Goal: Transaction & Acquisition: Purchase product/service

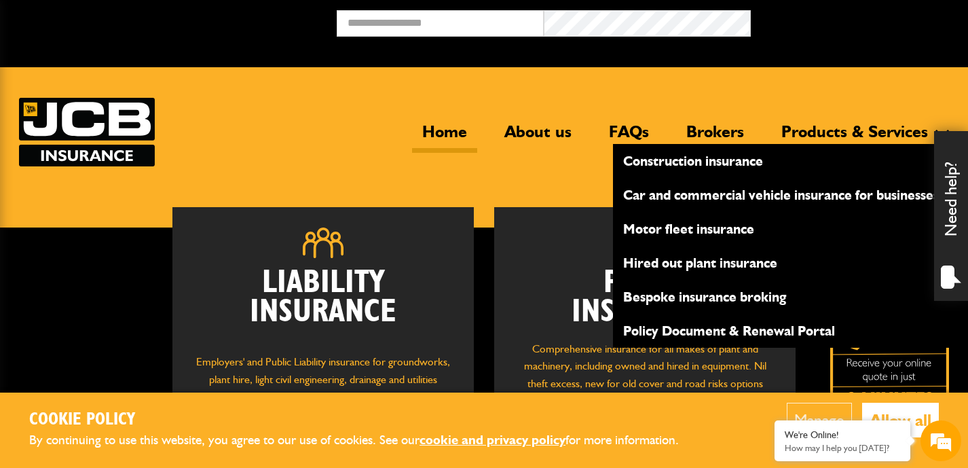
click at [841, 130] on link "Products & Services" at bounding box center [854, 137] width 167 height 31
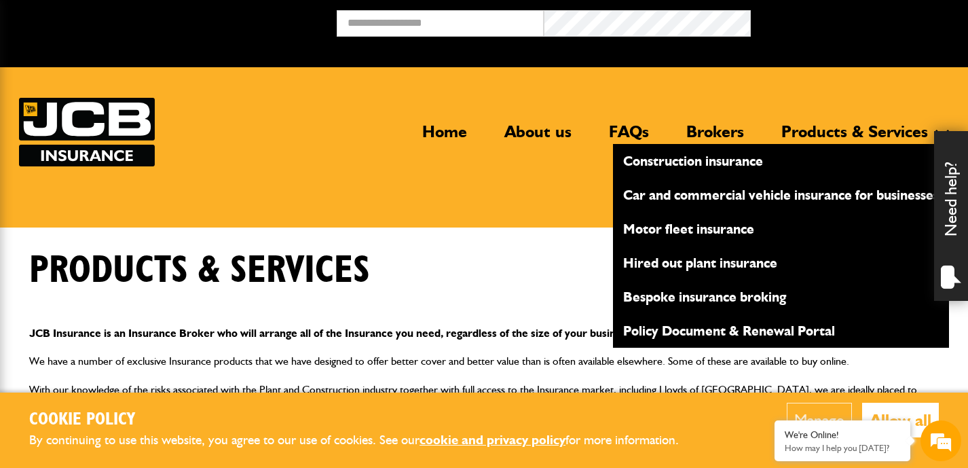
click at [699, 264] on link "Hired out plant insurance" at bounding box center [781, 262] width 336 height 23
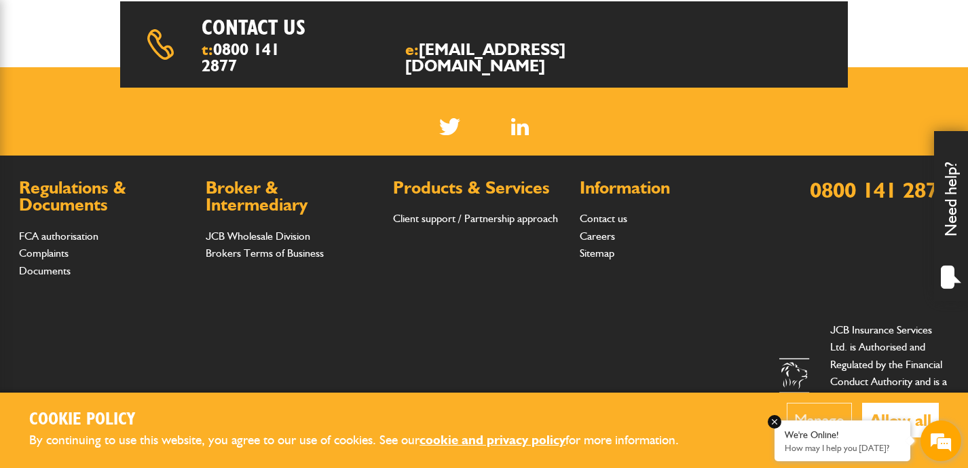
click at [866, 439] on div "We're Online!" at bounding box center [842, 435] width 115 height 12
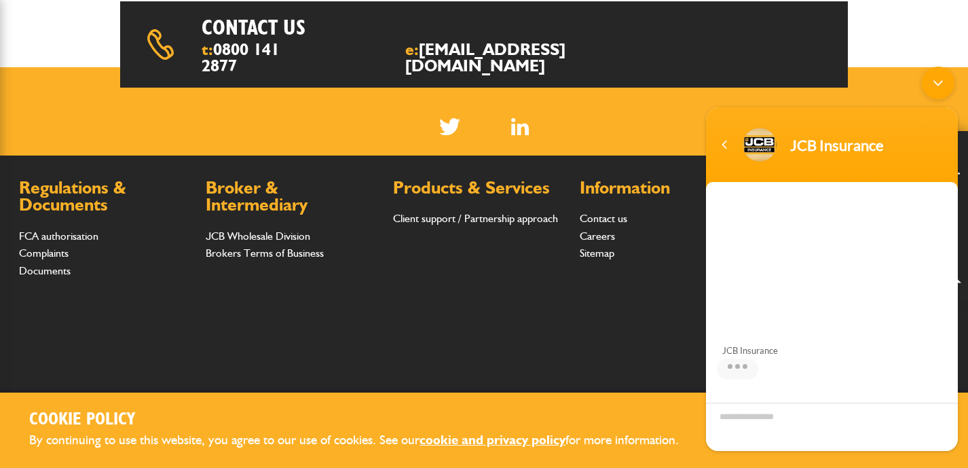
scroll to position [143, 0]
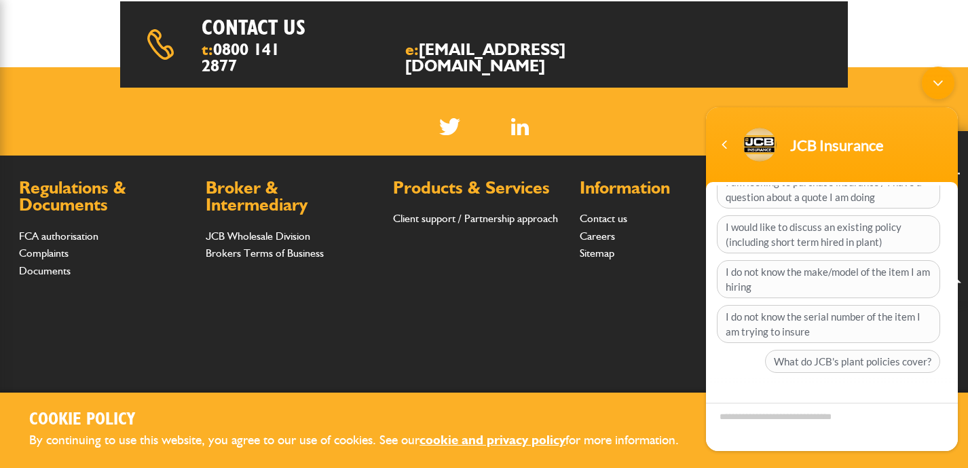
click at [593, 267] on div "Regulations & Documents FCA authorisation Complaints Documents Broker & Interme…" at bounding box center [386, 239] width 734 height 121
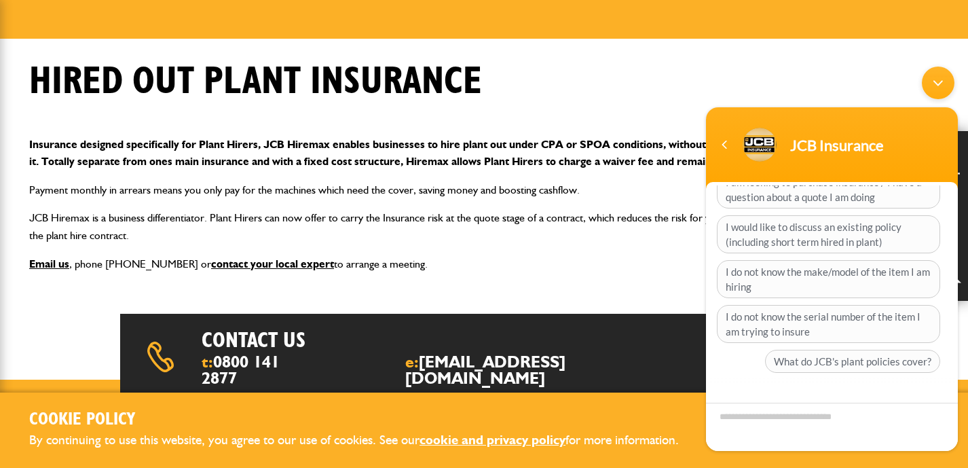
scroll to position [0, 0]
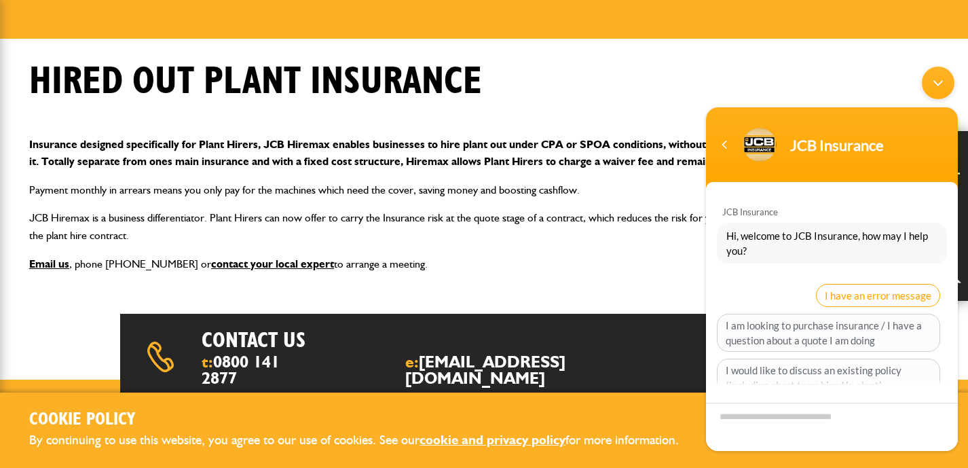
click at [827, 291] on span "I have an error message" at bounding box center [878, 295] width 124 height 23
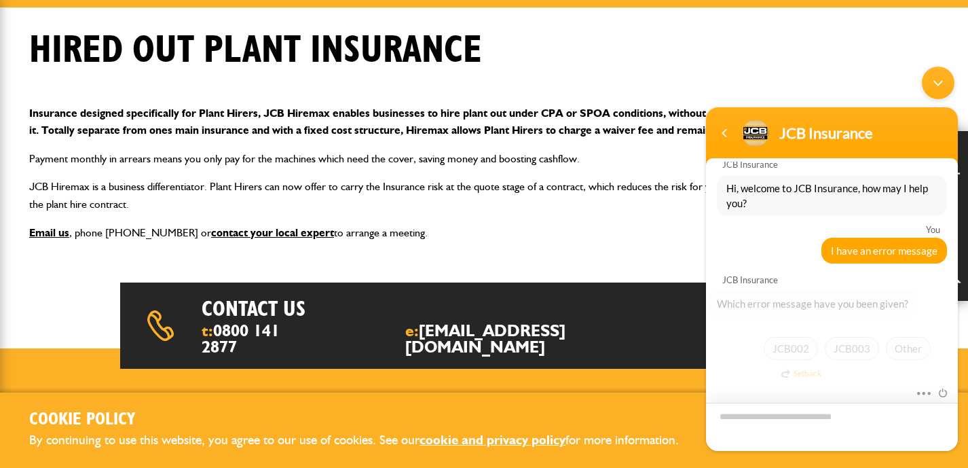
scroll to position [236, 0]
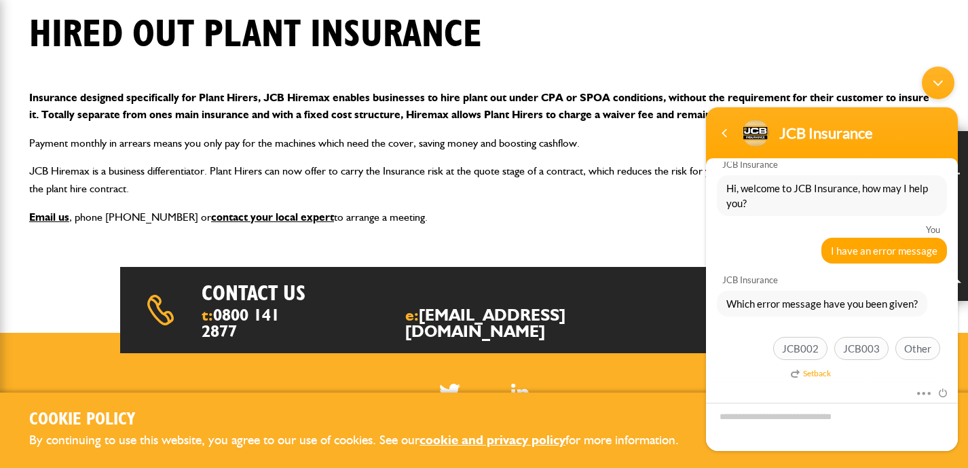
click at [939, 78] on div "Minimize live chat window" at bounding box center [938, 83] width 33 height 33
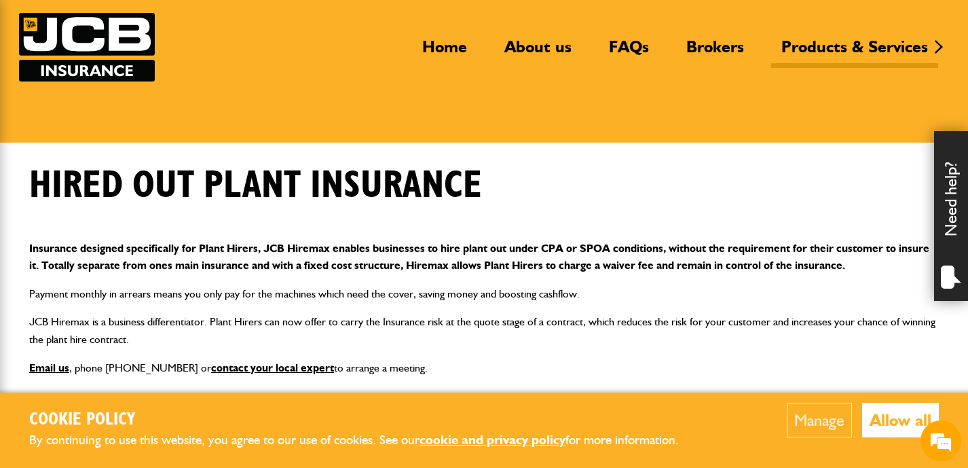
scroll to position [0, 0]
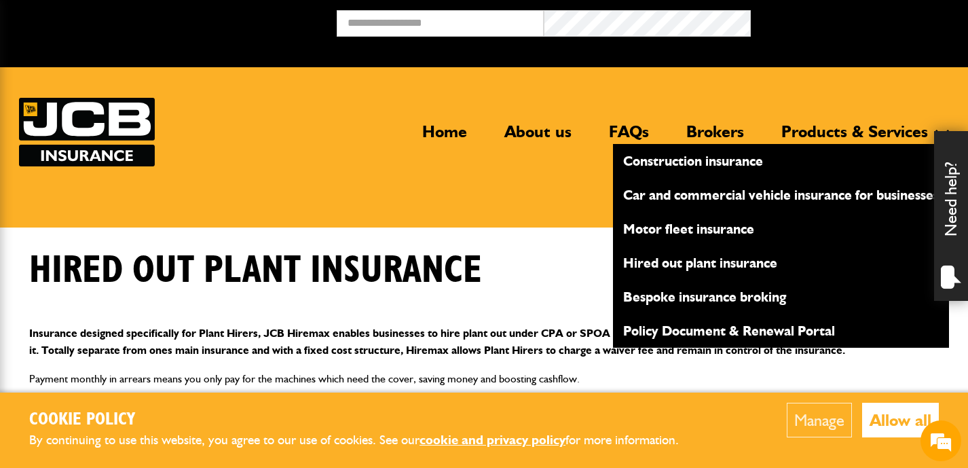
click at [816, 133] on link "Products & Services" at bounding box center [854, 137] width 167 height 31
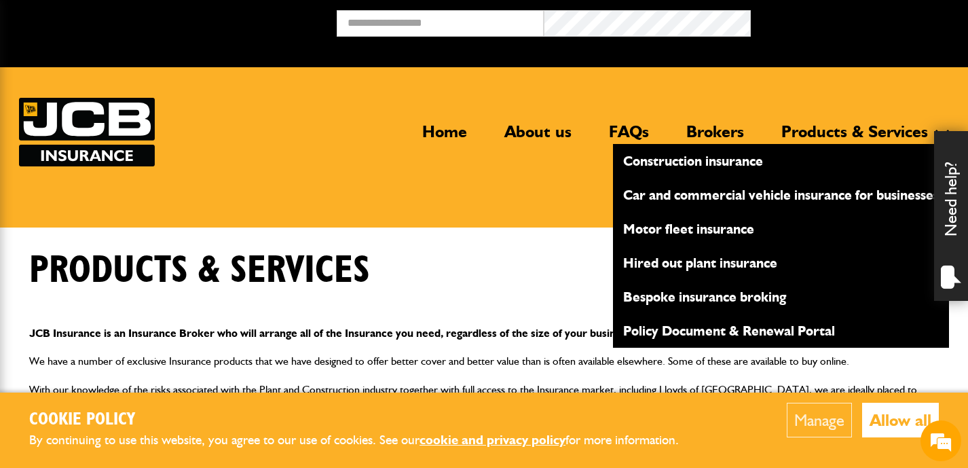
scroll to position [35, 0]
click at [710, 263] on link "Hired out plant insurance" at bounding box center [781, 262] width 336 height 23
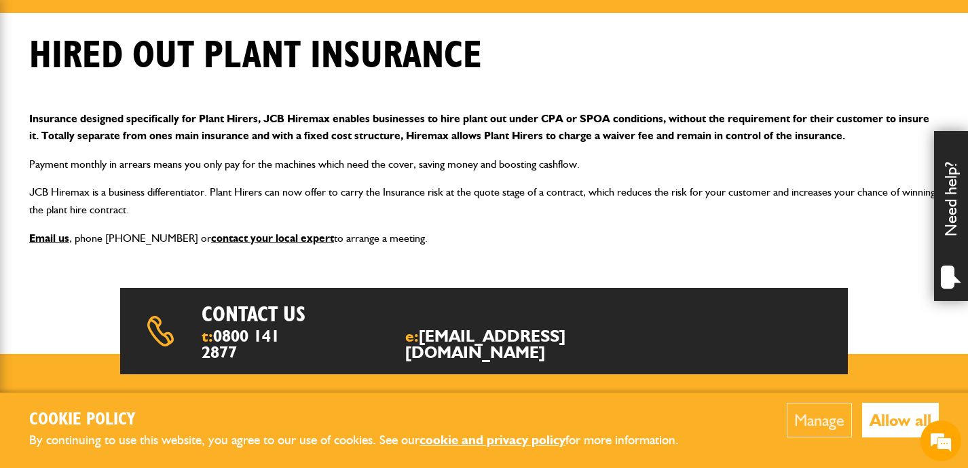
scroll to position [223, 0]
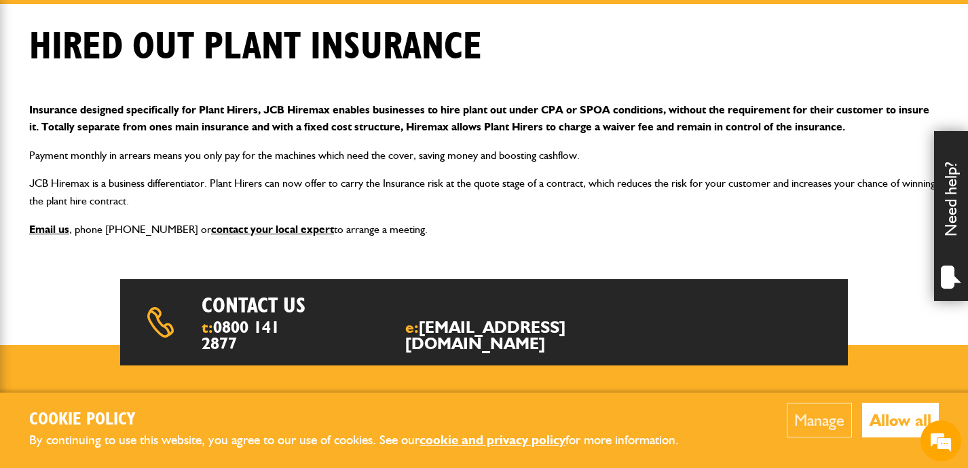
click at [818, 421] on button "Manage" at bounding box center [819, 420] width 65 height 35
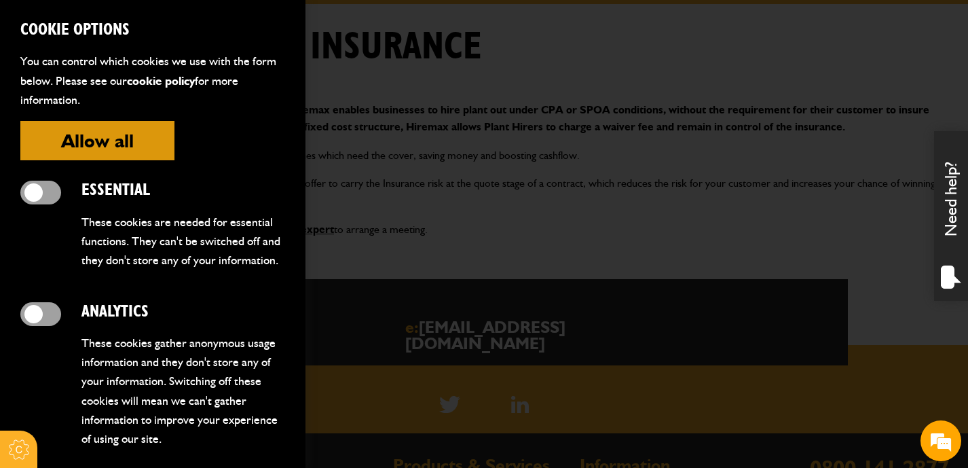
click at [132, 143] on button "Allow all" at bounding box center [97, 140] width 154 height 39
click at [129, 143] on button "Allow all" at bounding box center [97, 140] width 154 height 39
click at [511, 77] on div at bounding box center [484, 234] width 968 height 468
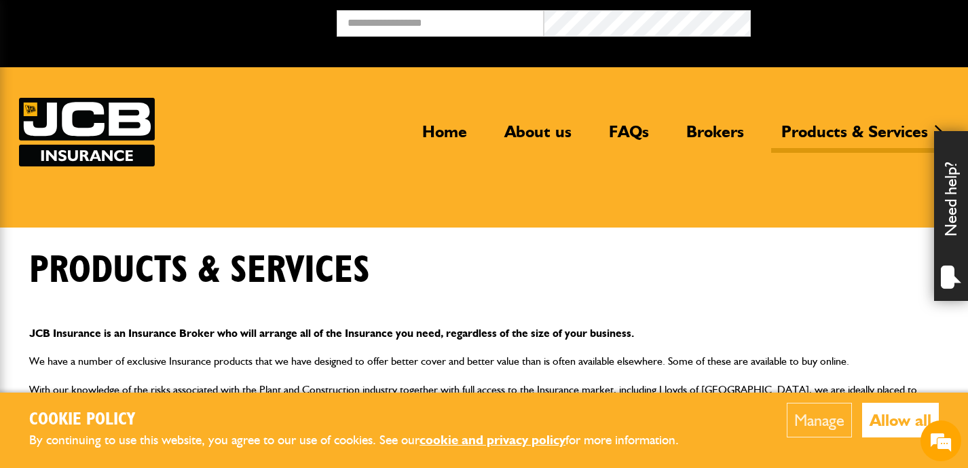
scroll to position [35, 0]
click at [887, 420] on button "Allow all" at bounding box center [900, 420] width 77 height 35
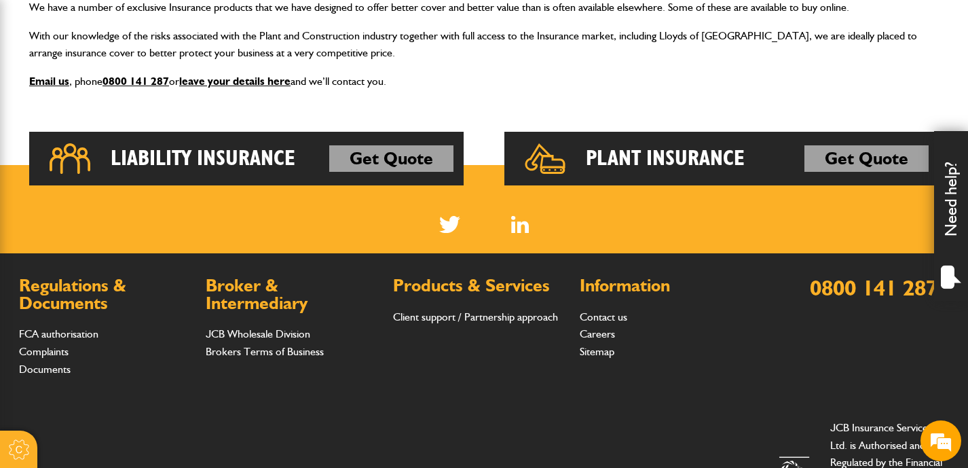
scroll to position [358, 0]
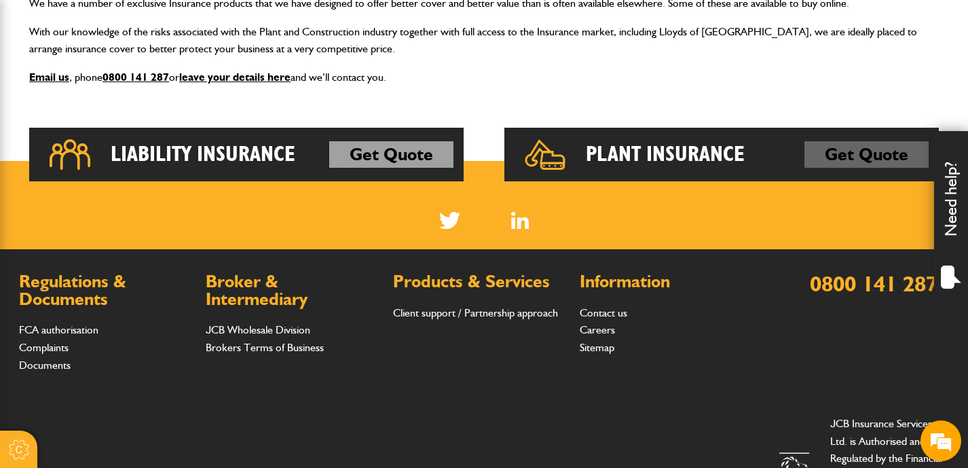
click at [824, 158] on link "Get Quote" at bounding box center [866, 154] width 124 height 27
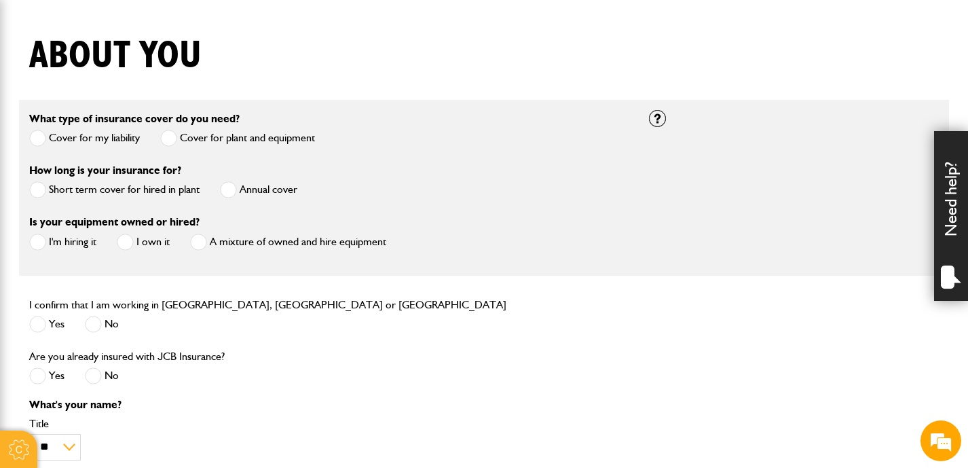
scroll to position [324, 0]
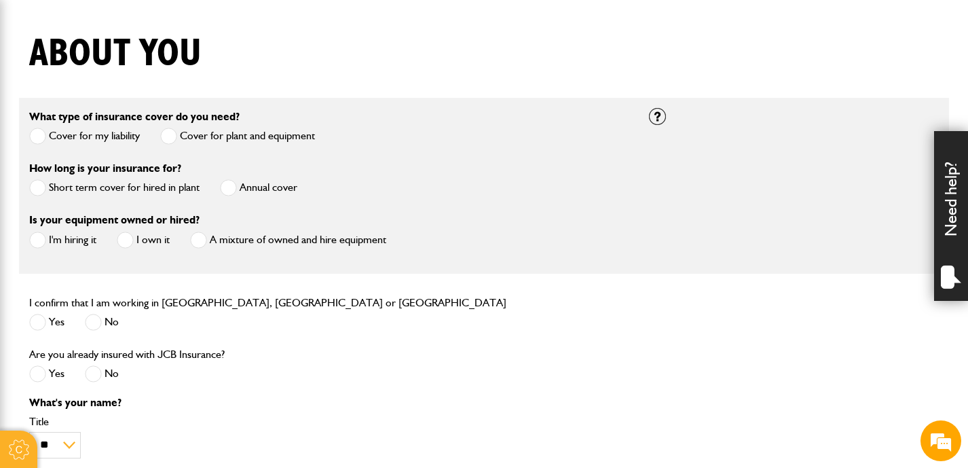
click at [43, 189] on span at bounding box center [37, 187] width 17 height 17
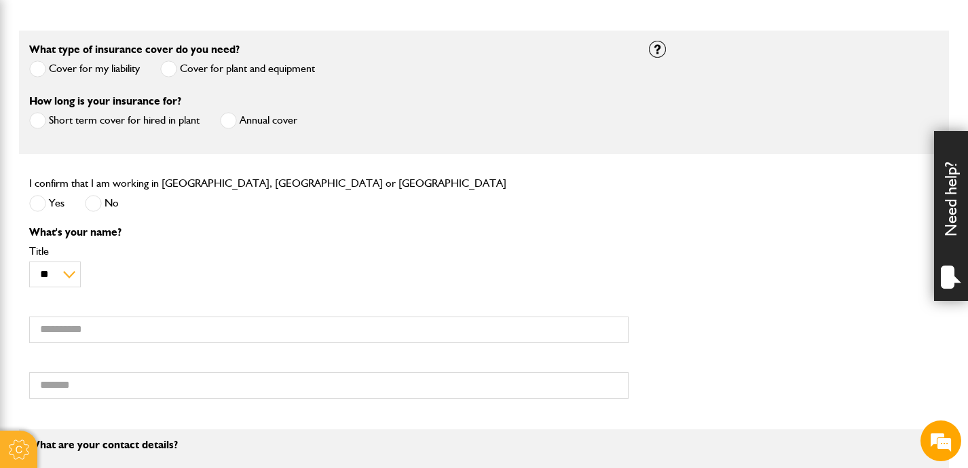
scroll to position [392, 0]
click at [40, 203] on span at bounding box center [37, 202] width 17 height 17
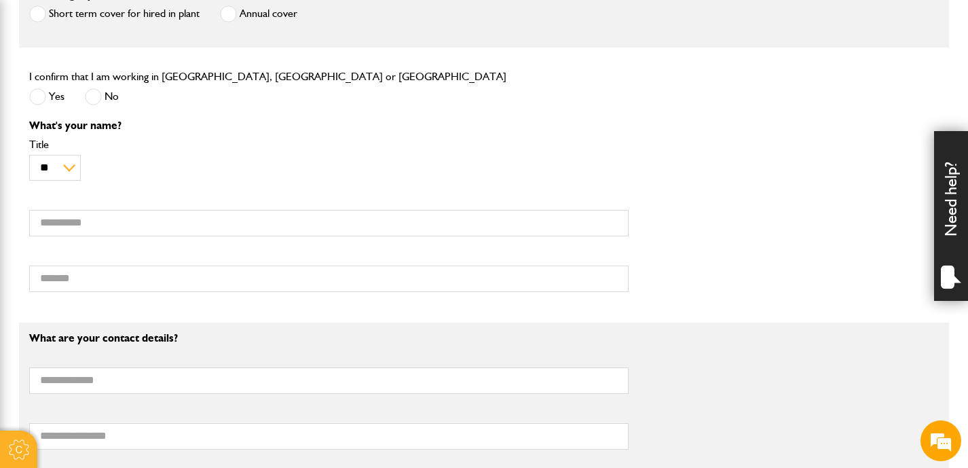
scroll to position [508, 0]
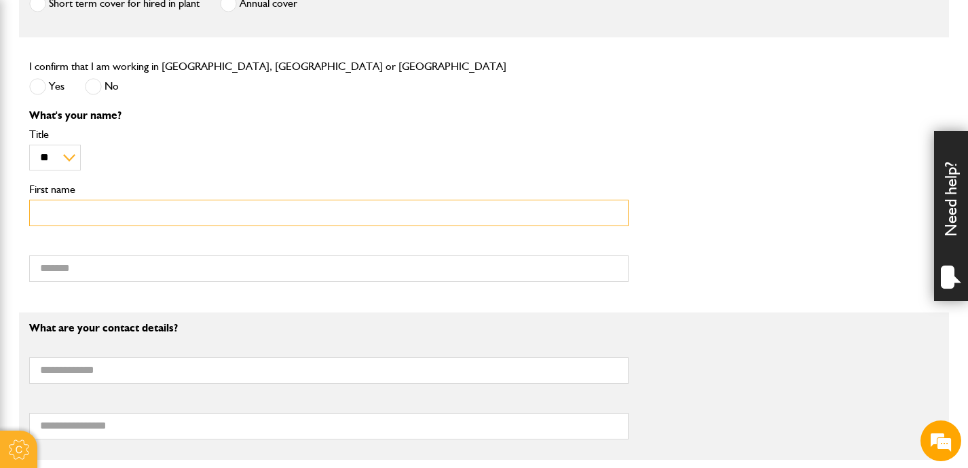
click at [50, 221] on input "First name" at bounding box center [328, 213] width 599 height 26
type input "*******"
type input "******"
type input "**********"
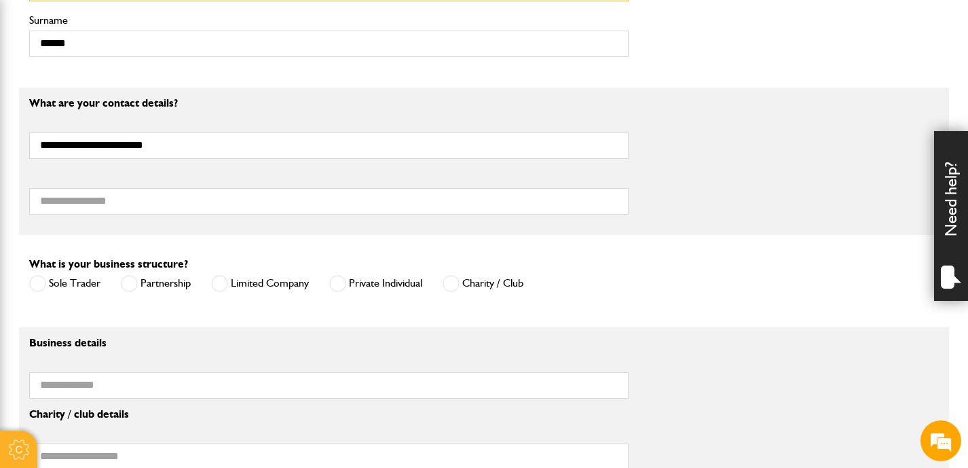
scroll to position [763, 0]
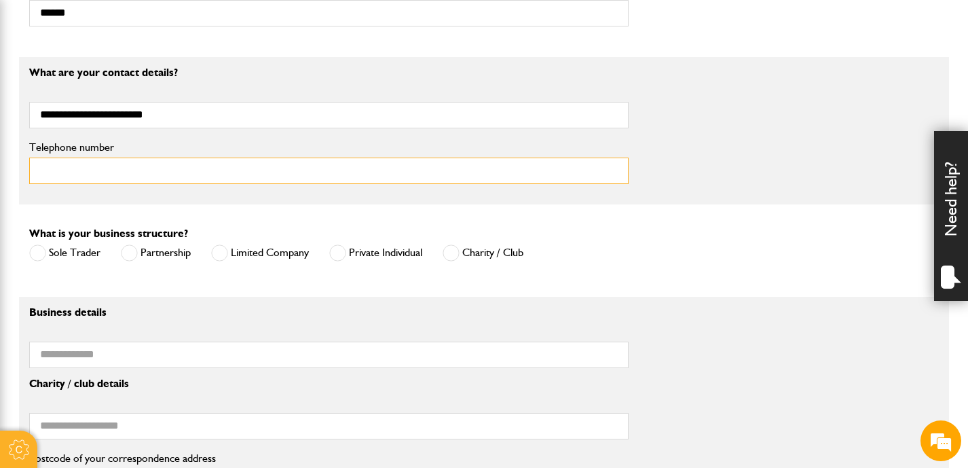
click at [60, 169] on input "Telephone number" at bounding box center [328, 171] width 599 height 26
type input "**********"
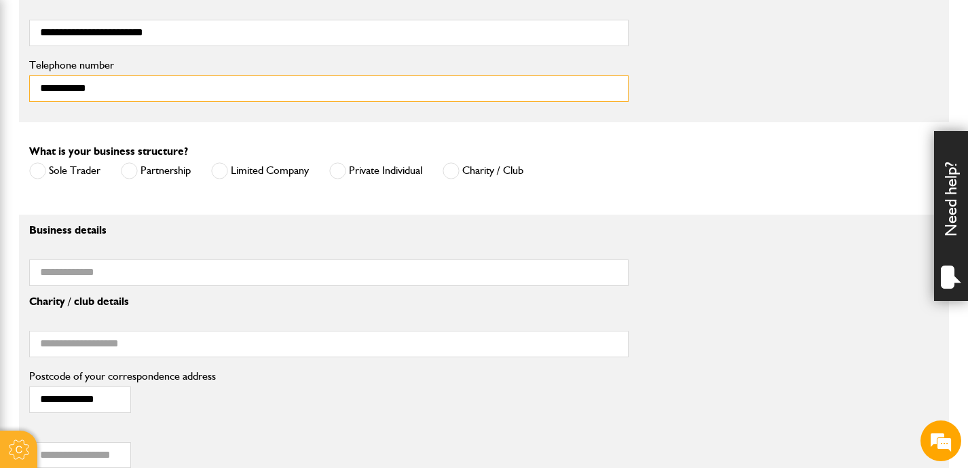
scroll to position [847, 0]
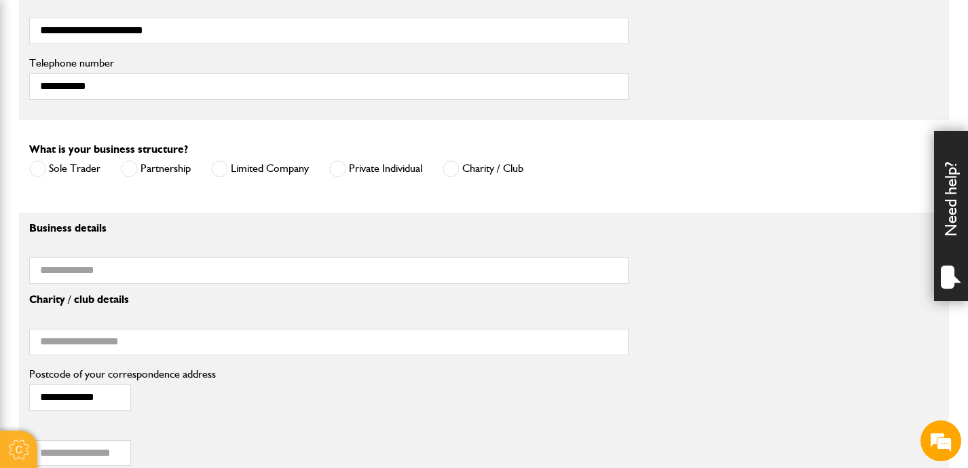
click at [337, 174] on span at bounding box center [337, 168] width 17 height 17
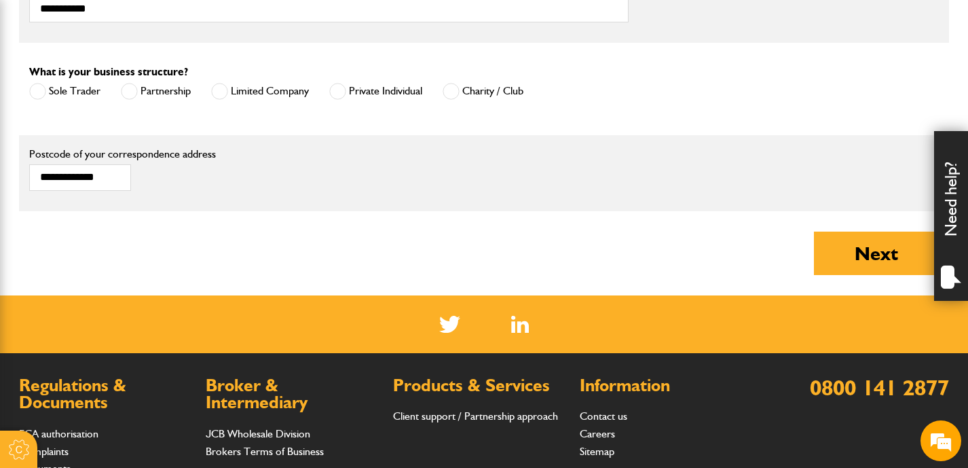
scroll to position [930, 0]
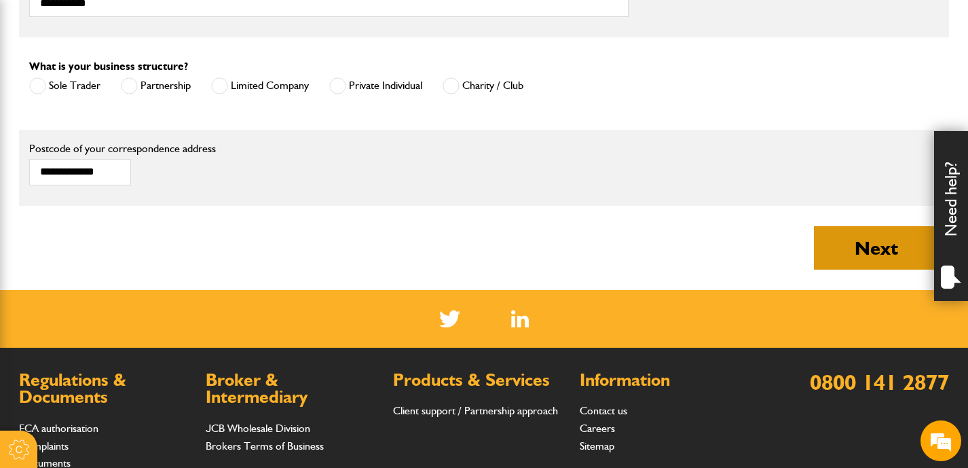
click at [860, 254] on button "Next" at bounding box center [876, 247] width 125 height 43
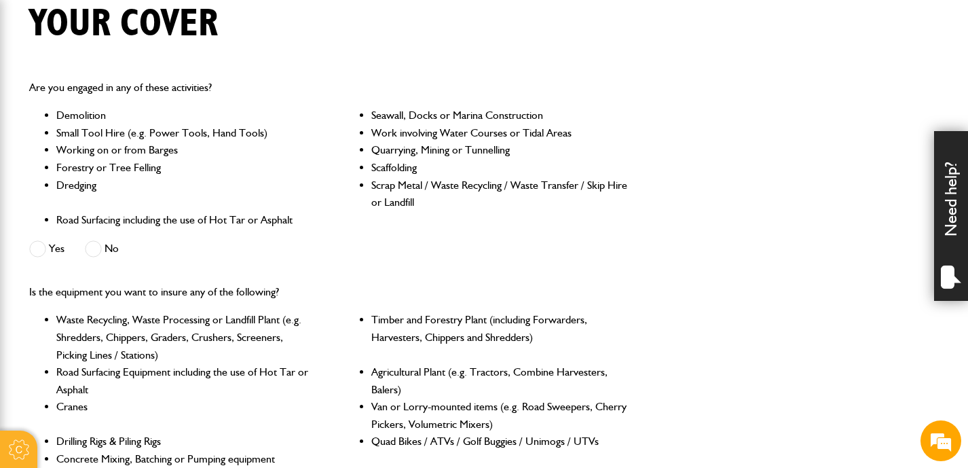
scroll to position [265, 0]
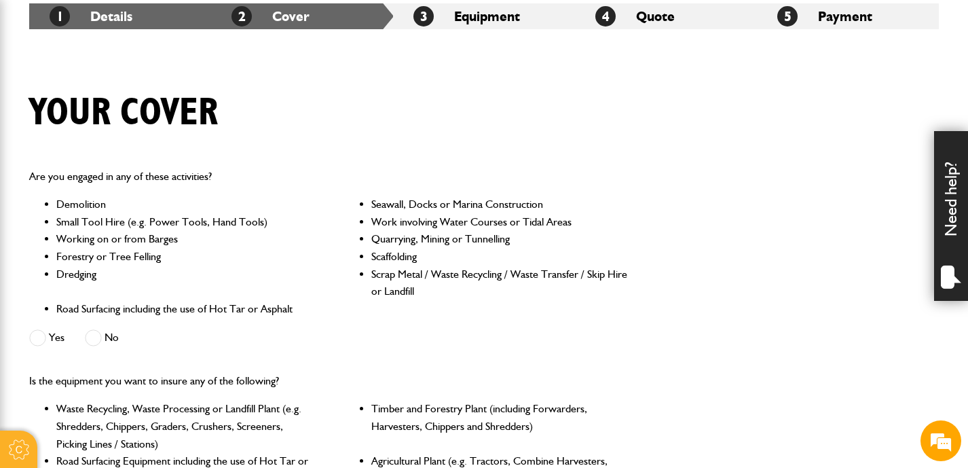
click at [731, 166] on div "Are you engaged in any of these activities? Demolition Seawall, Docks or Marina…" at bounding box center [484, 259] width 930 height 204
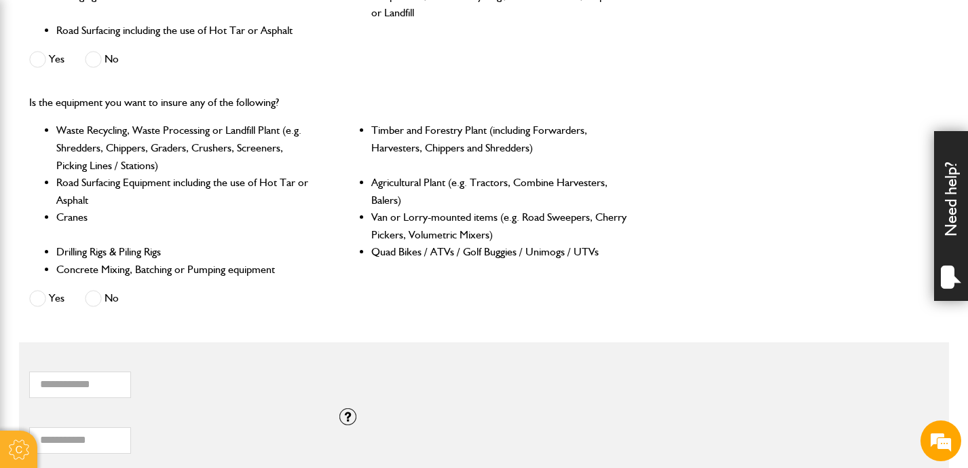
scroll to position [548, 0]
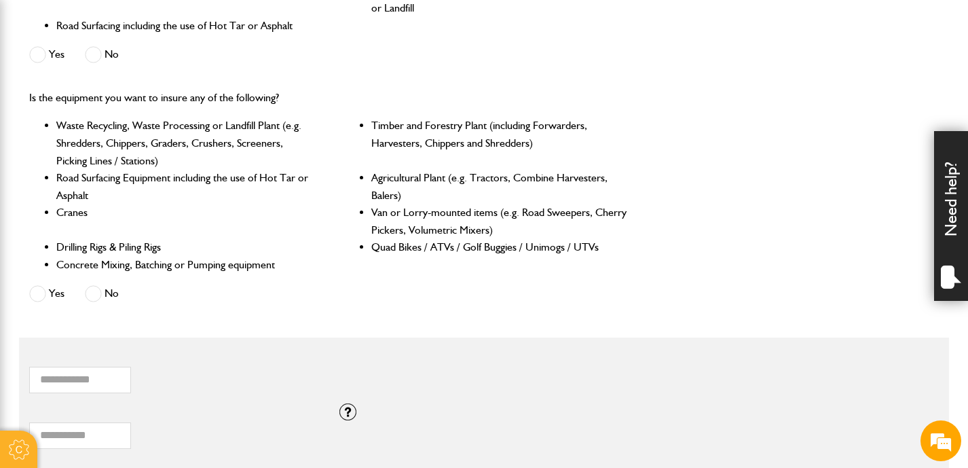
click at [36, 293] on span at bounding box center [37, 293] width 17 height 17
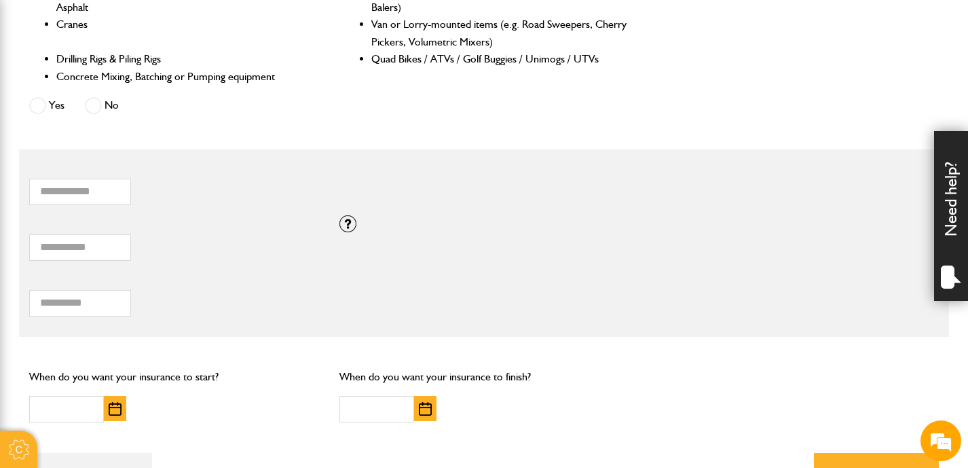
scroll to position [737, 0]
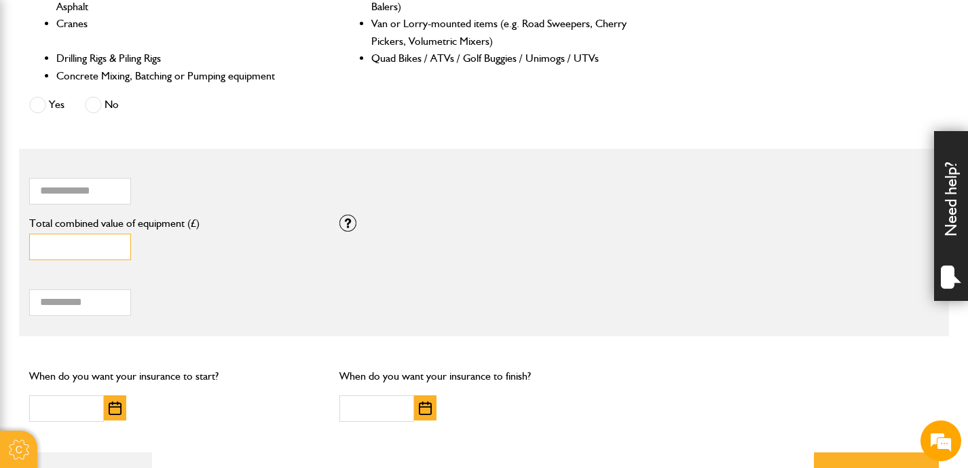
click at [51, 246] on input "*" at bounding box center [80, 247] width 102 height 26
click at [39, 247] on input "*****" at bounding box center [80, 247] width 102 height 26
type input "*****"
click at [193, 229] on label "Total combined value of equipment (£)" at bounding box center [174, 223] width 290 height 11
click at [131, 234] on input "*****" at bounding box center [80, 247] width 102 height 26
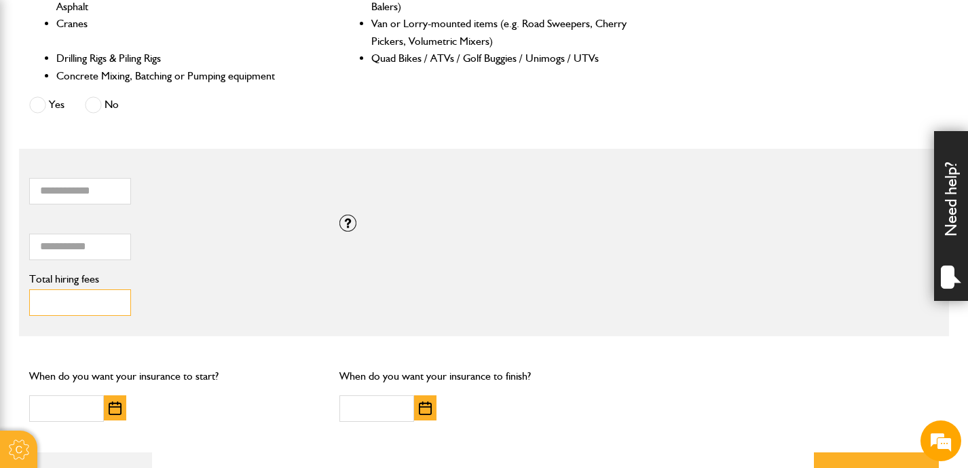
click at [117, 301] on input "**" at bounding box center [80, 302] width 102 height 26
type input "*"
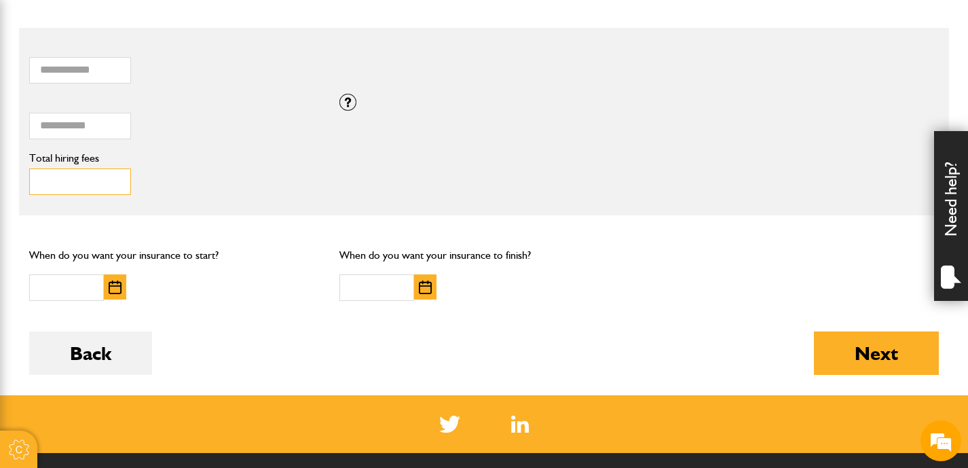
scroll to position [872, 0]
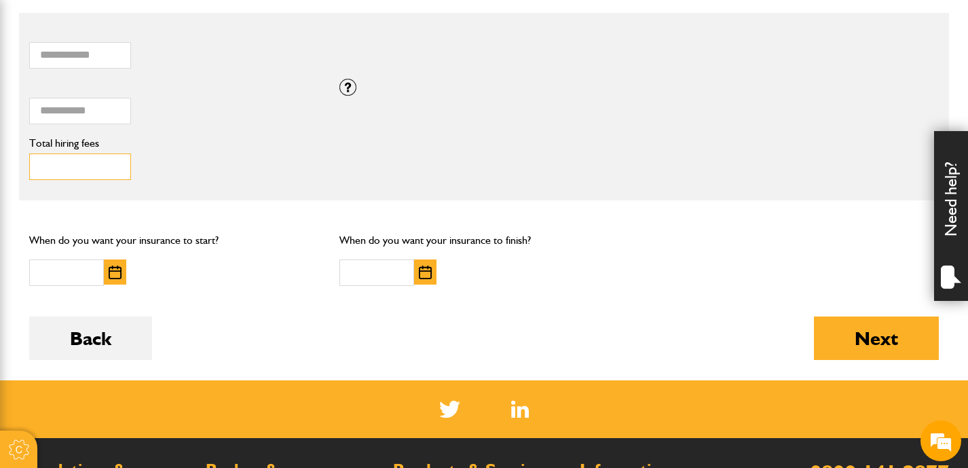
type input "***"
click at [113, 269] on img "button" at bounding box center [115, 272] width 13 height 14
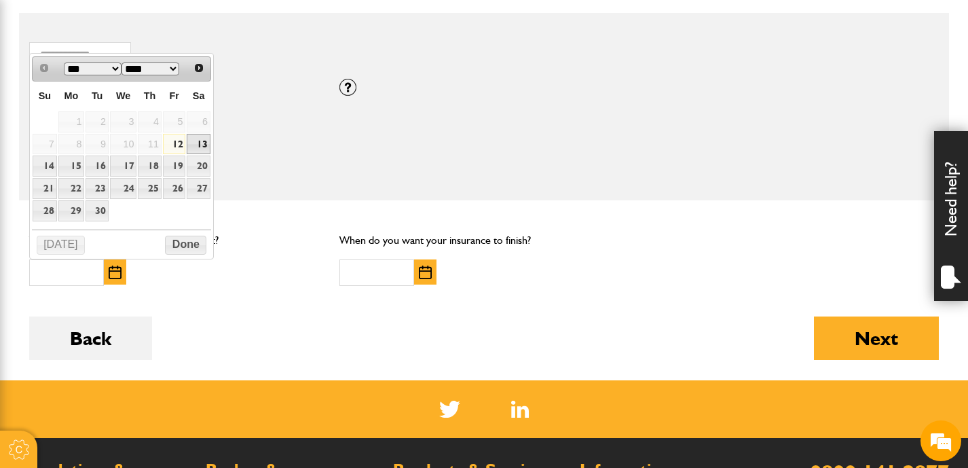
click at [203, 138] on link "13" at bounding box center [198, 144] width 23 height 21
type input "**********"
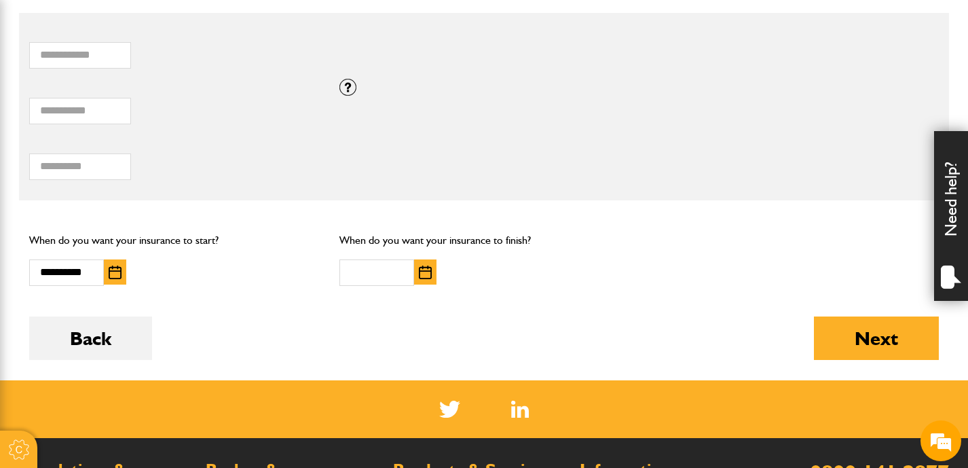
click at [424, 272] on img "button" at bounding box center [425, 272] width 13 height 14
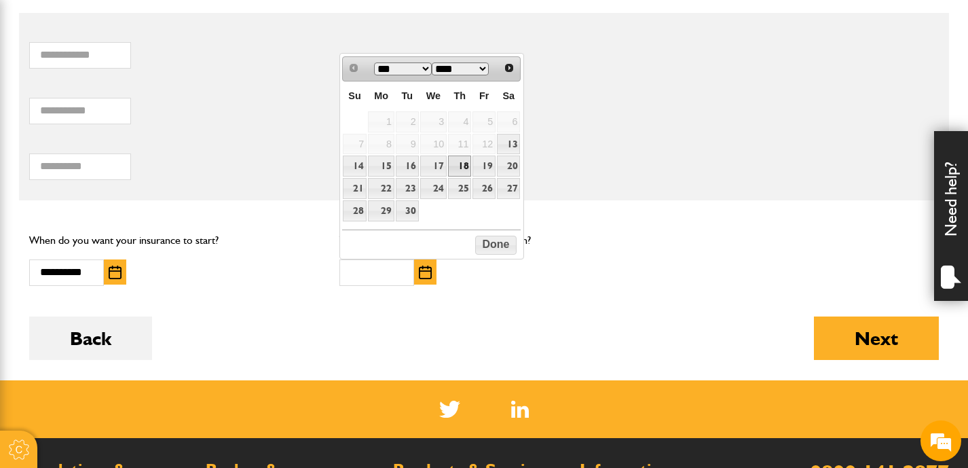
click at [463, 164] on link "18" at bounding box center [459, 165] width 23 height 21
type input "**********"
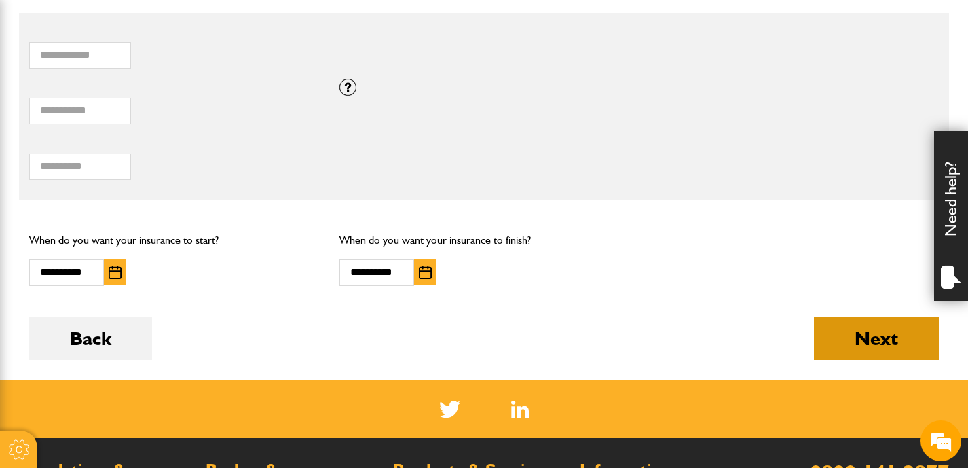
click at [874, 354] on button "Next" at bounding box center [876, 337] width 125 height 43
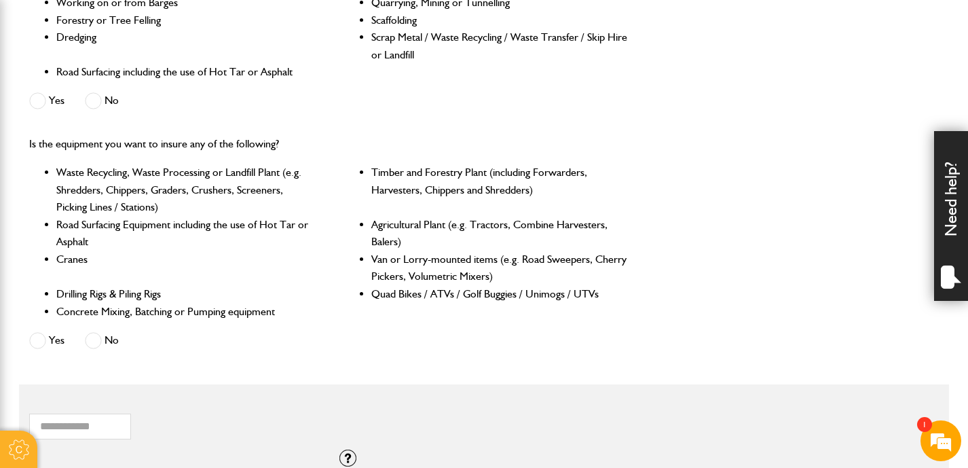
scroll to position [592, 0]
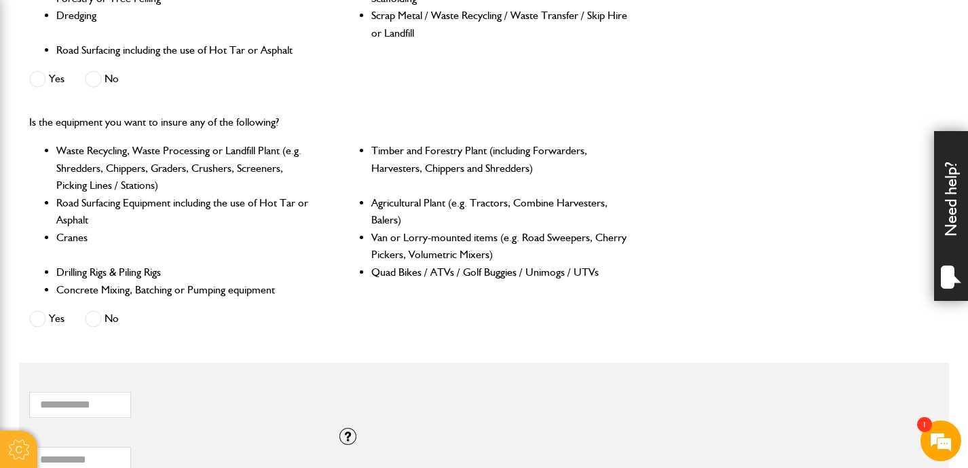
click at [625, 162] on li "Timber and Forestry Plant (including Forwarders, Harvesters, Chippers and Shred…" at bounding box center [499, 168] width 257 height 52
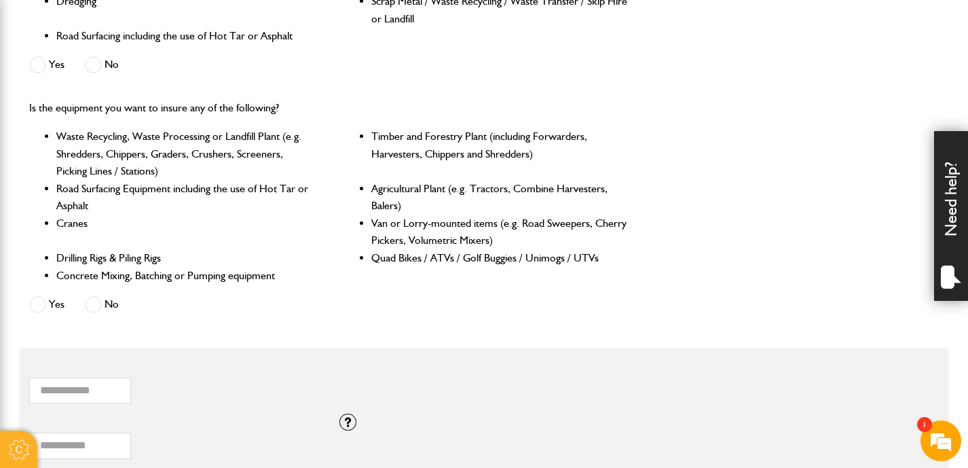
scroll to position [604, 0]
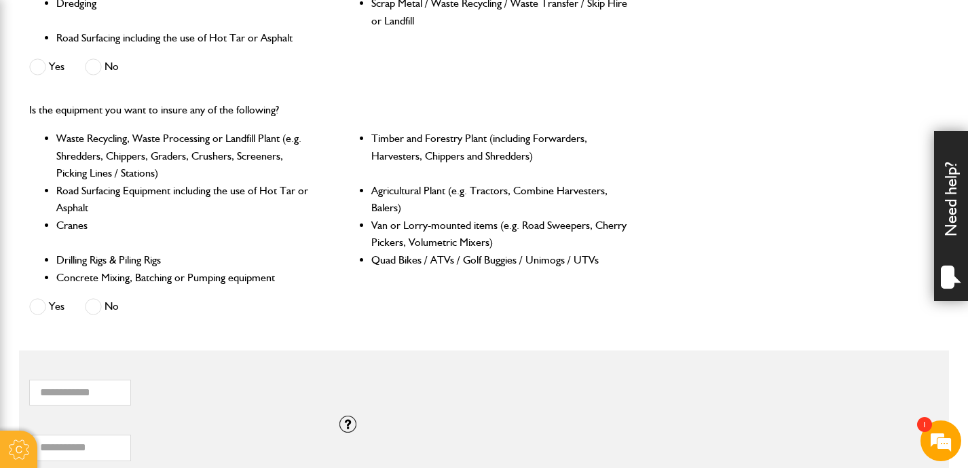
click at [97, 311] on span at bounding box center [93, 306] width 17 height 17
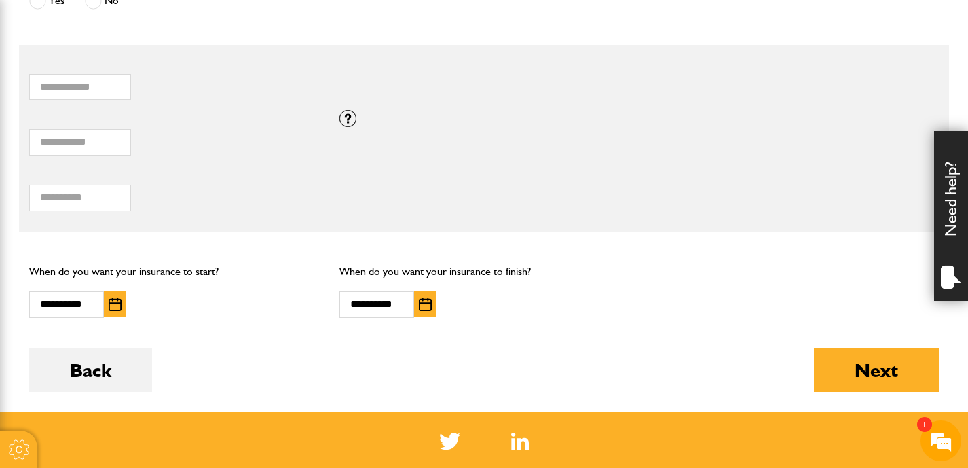
scroll to position [914, 0]
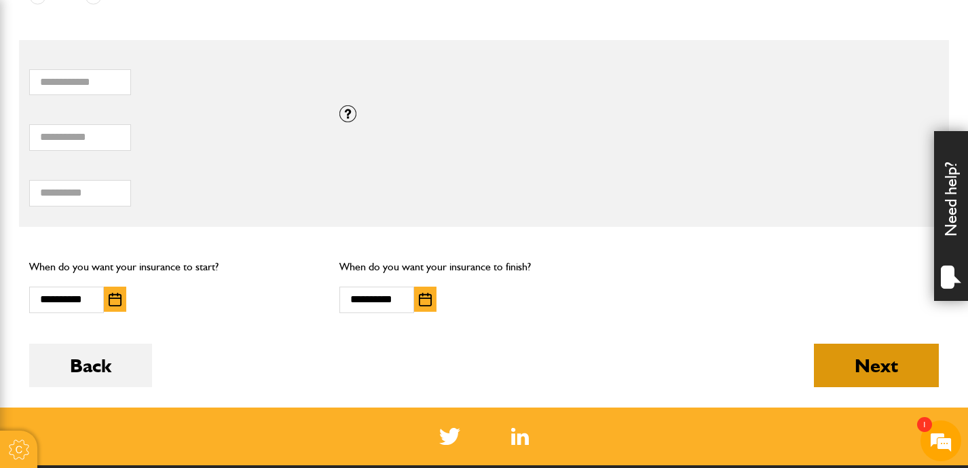
click at [912, 365] on button "Next" at bounding box center [876, 365] width 125 height 43
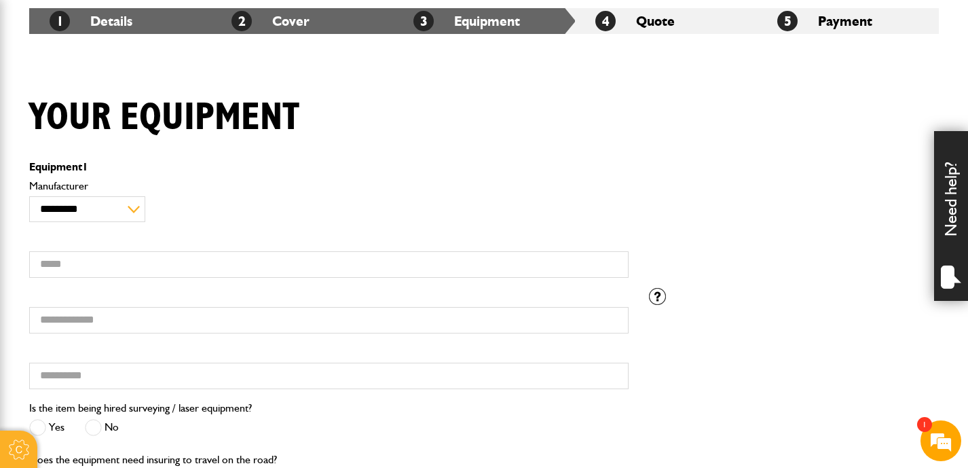
scroll to position [251, 0]
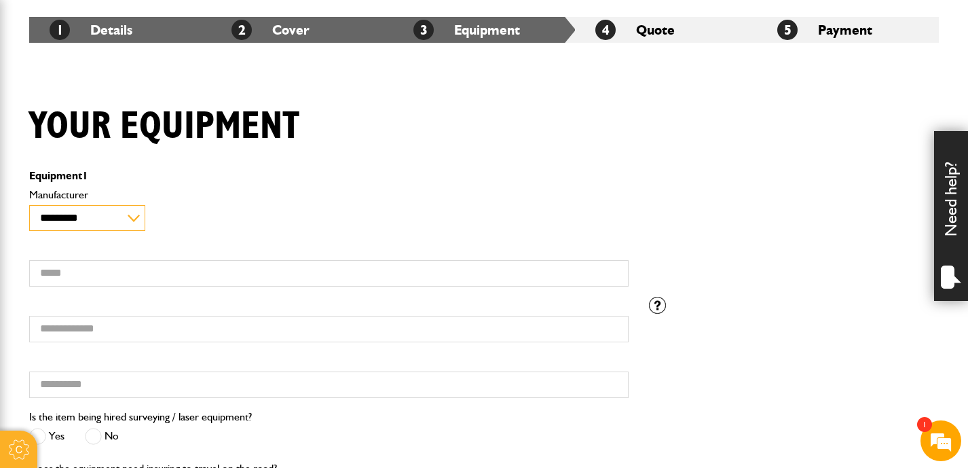
click at [133, 217] on select "**********" at bounding box center [87, 218] width 116 height 26
click at [132, 213] on select "**********" at bounding box center [87, 218] width 116 height 26
select select "**"
click at [29, 205] on select "**********" at bounding box center [87, 218] width 116 height 26
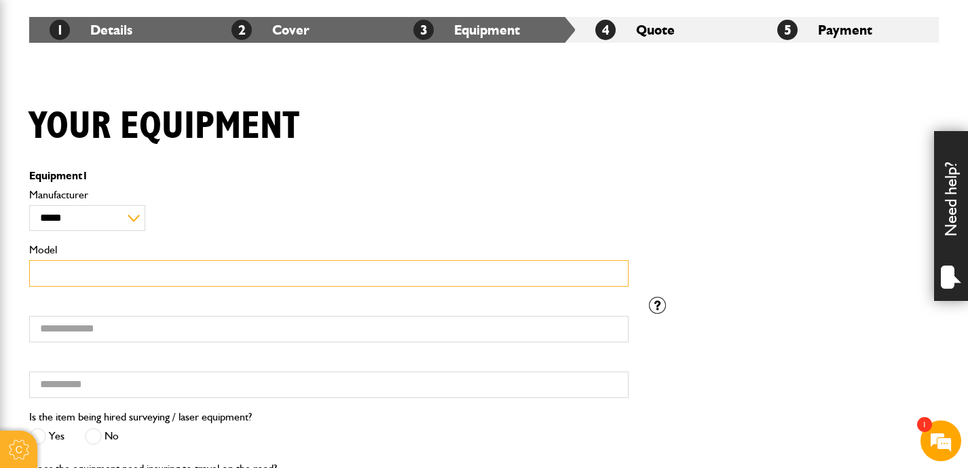
click at [60, 275] on input "Model" at bounding box center [328, 273] width 599 height 26
type input "*****"
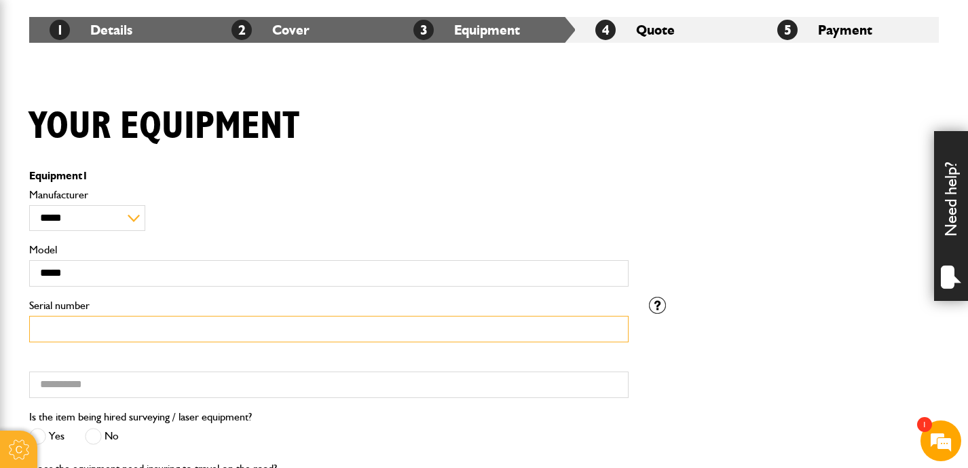
click at [62, 327] on input "Serial number" at bounding box center [328, 329] width 599 height 26
type input "*******"
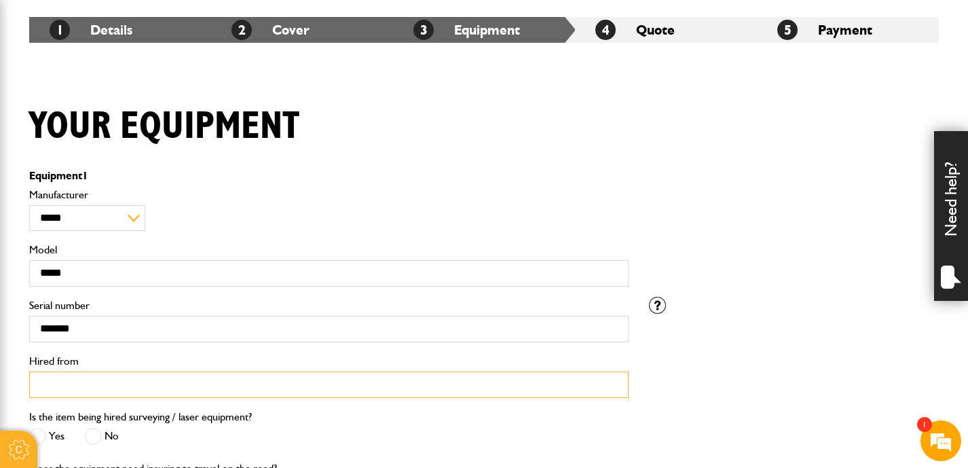
click at [68, 387] on input "Hired from" at bounding box center [328, 384] width 599 height 26
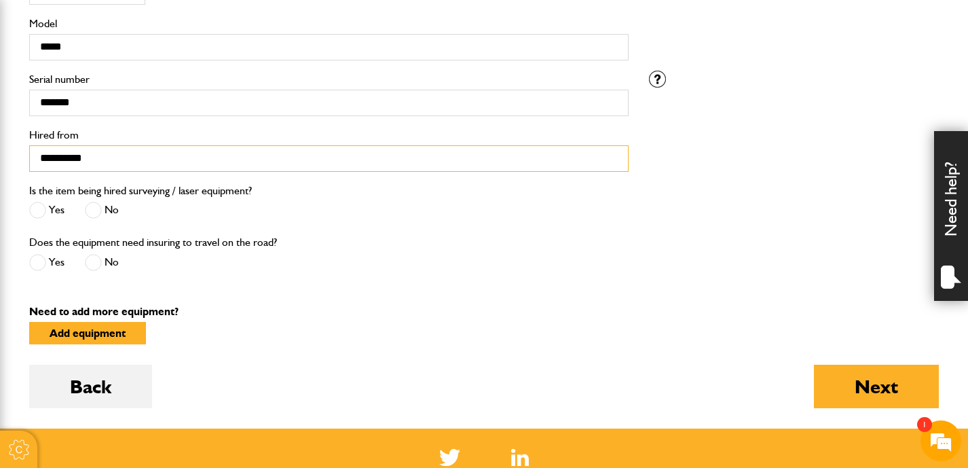
scroll to position [478, 0]
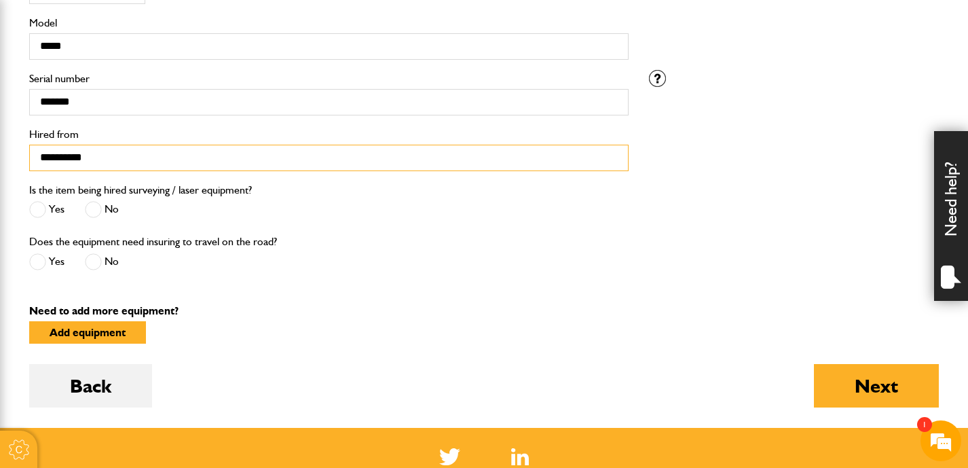
type input "**********"
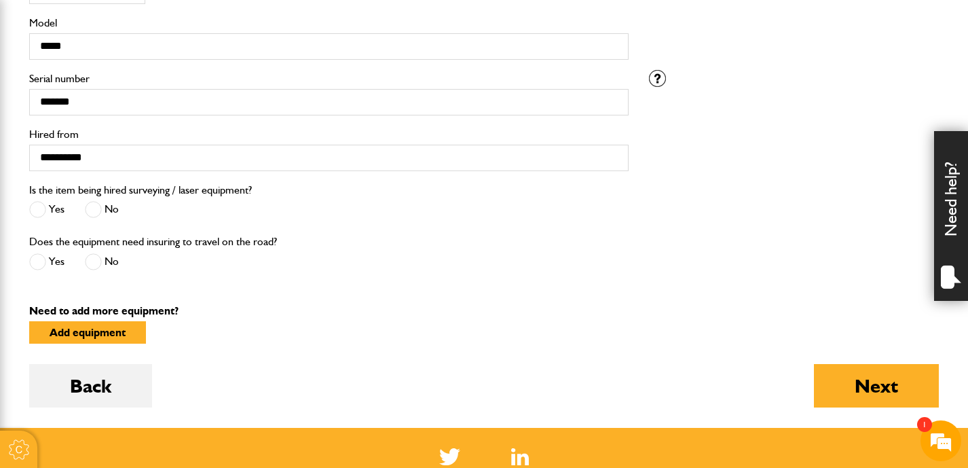
click at [96, 207] on span at bounding box center [93, 209] width 17 height 17
click at [95, 262] on span at bounding box center [93, 261] width 17 height 17
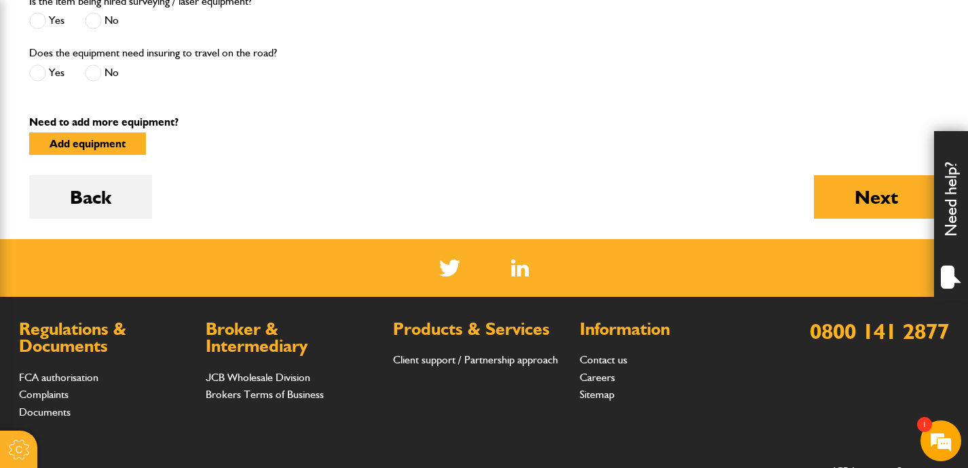
scroll to position [667, 0]
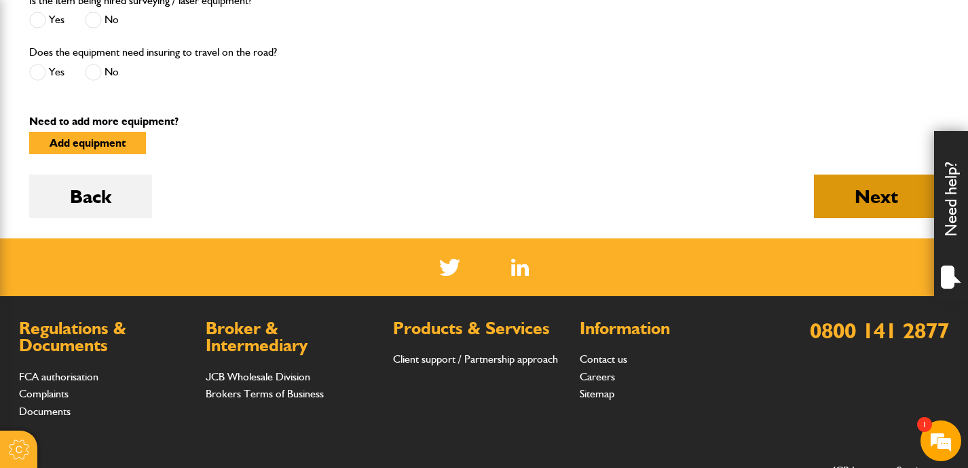
click at [847, 202] on button "Next" at bounding box center [876, 195] width 125 height 43
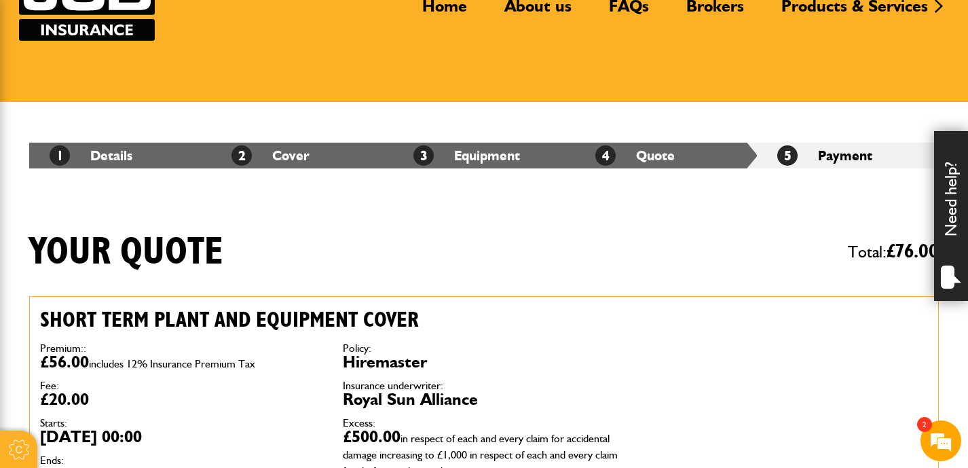
scroll to position [130, 0]
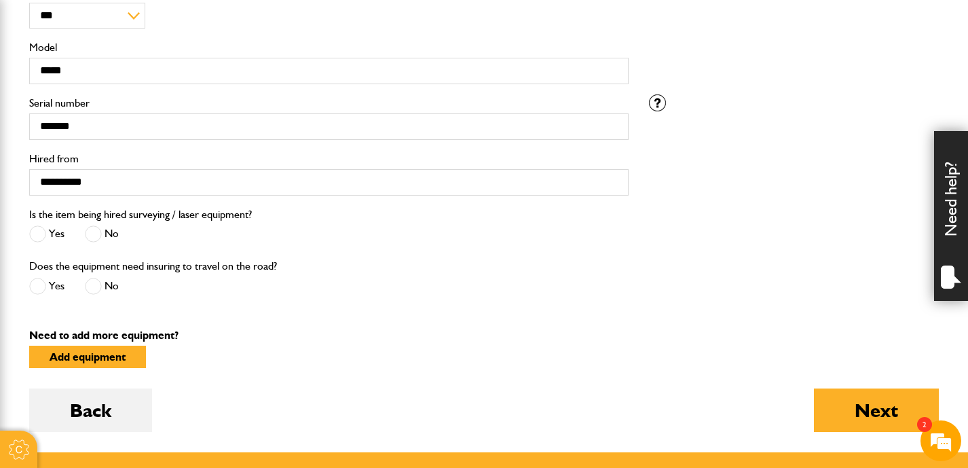
scroll to position [455, 0]
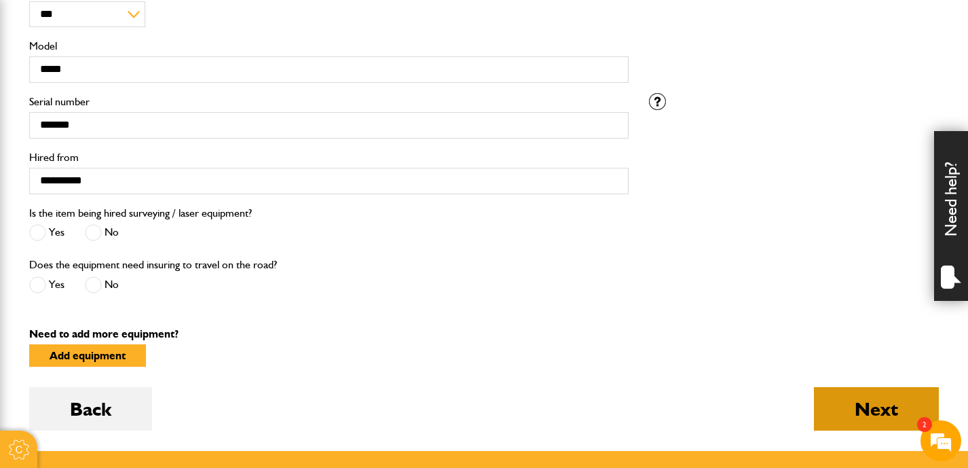
click at [879, 417] on button "Next" at bounding box center [876, 408] width 125 height 43
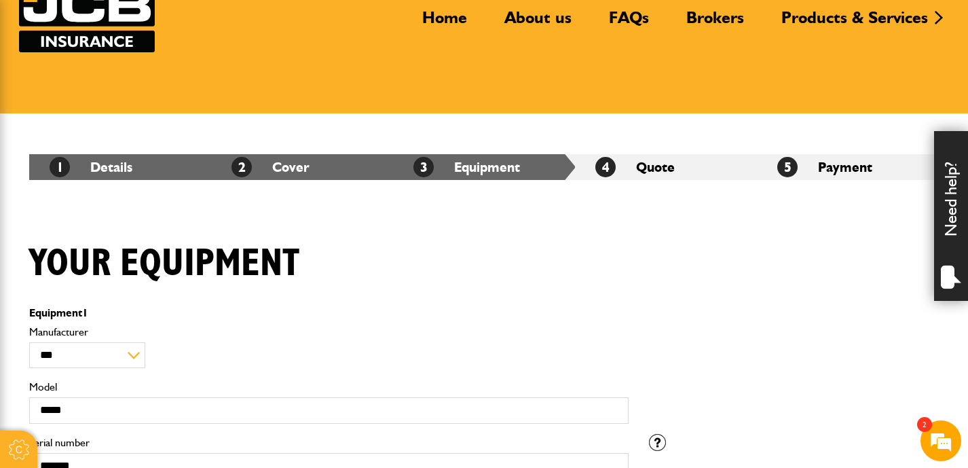
scroll to position [96, 0]
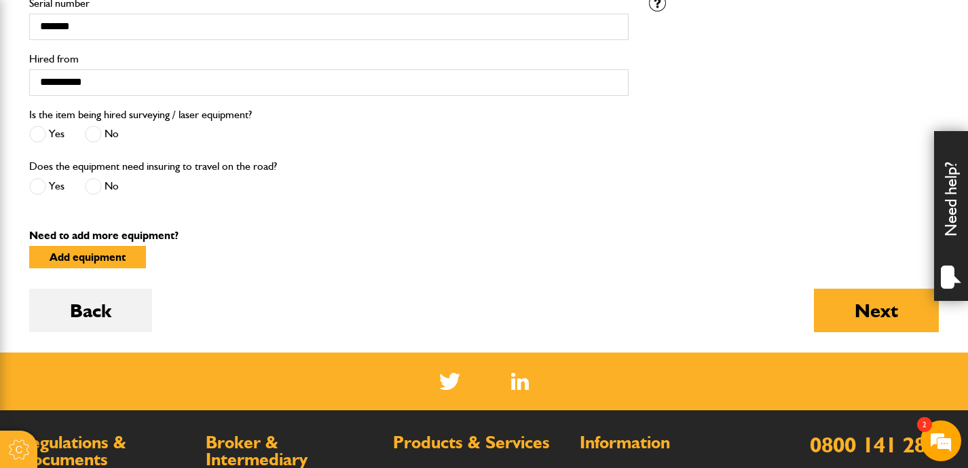
scroll to position [553, 0]
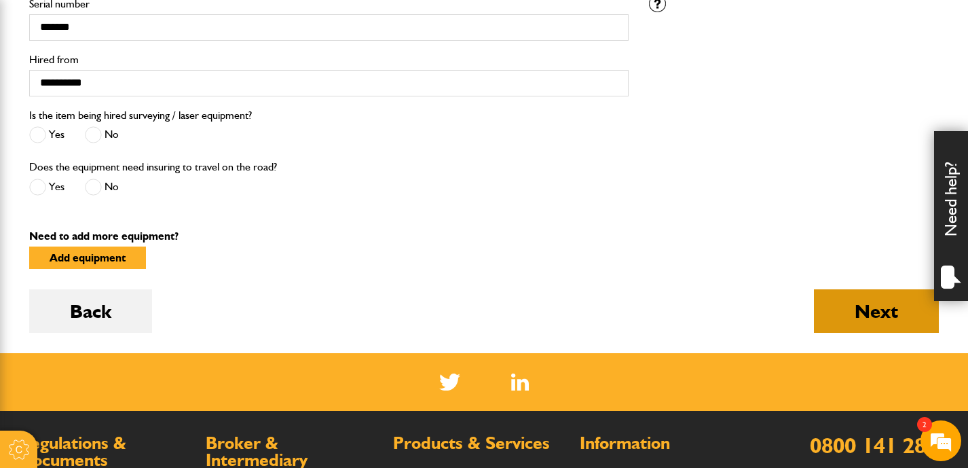
click at [855, 315] on button "Next" at bounding box center [876, 310] width 125 height 43
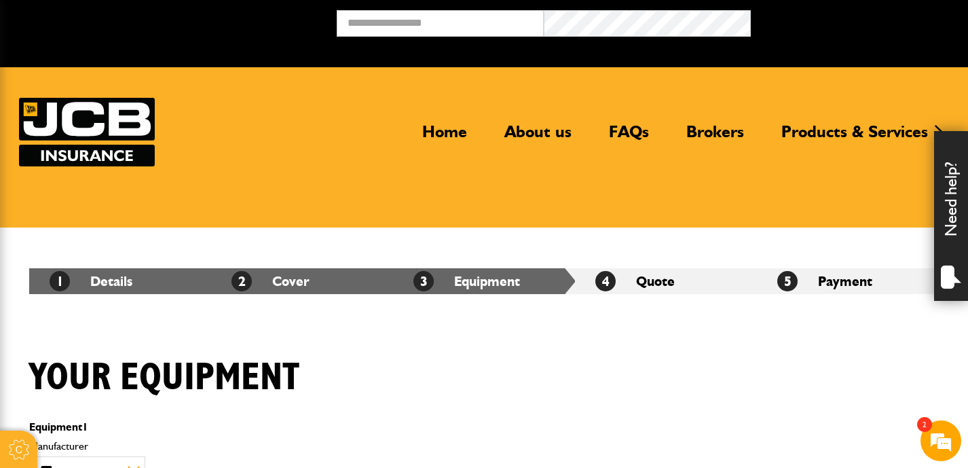
scroll to position [553, 0]
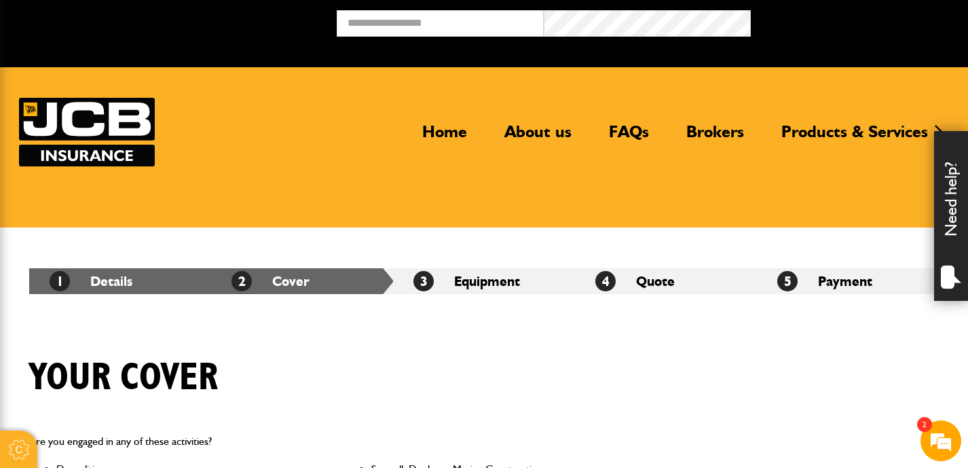
scroll to position [872, 0]
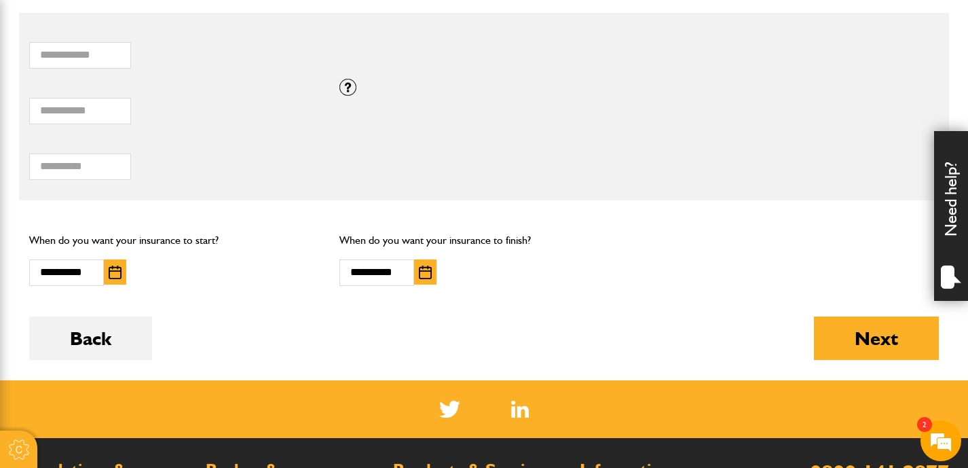
click at [422, 278] on img "button" at bounding box center [425, 272] width 13 height 14
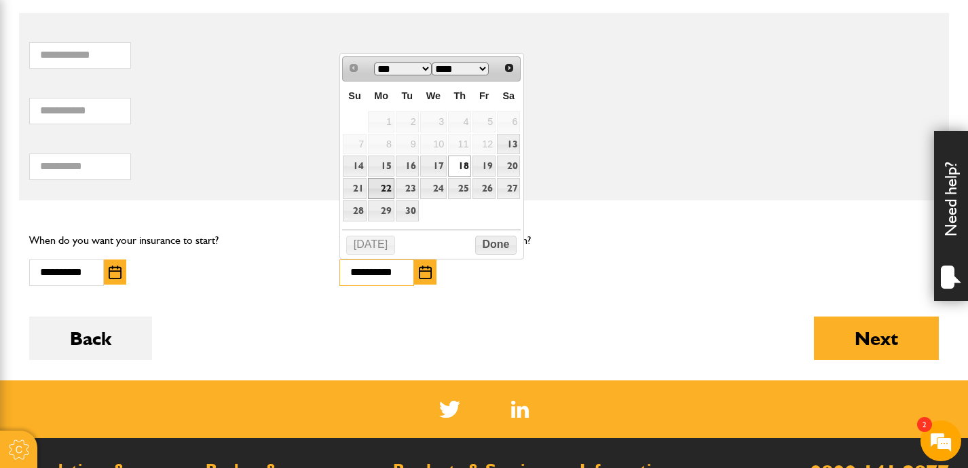
scroll to position [0, 0]
click at [380, 188] on link "22" at bounding box center [381, 188] width 26 height 21
type input "**********"
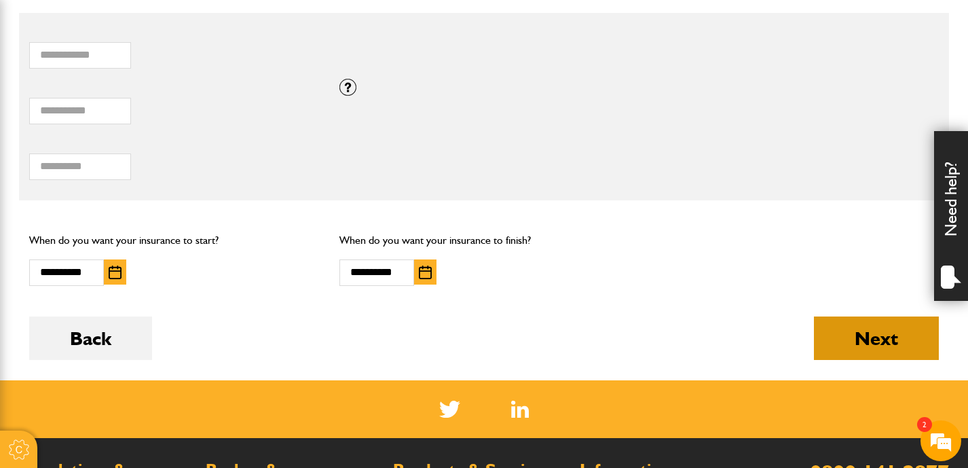
click at [879, 333] on button "Next" at bounding box center [876, 337] width 125 height 43
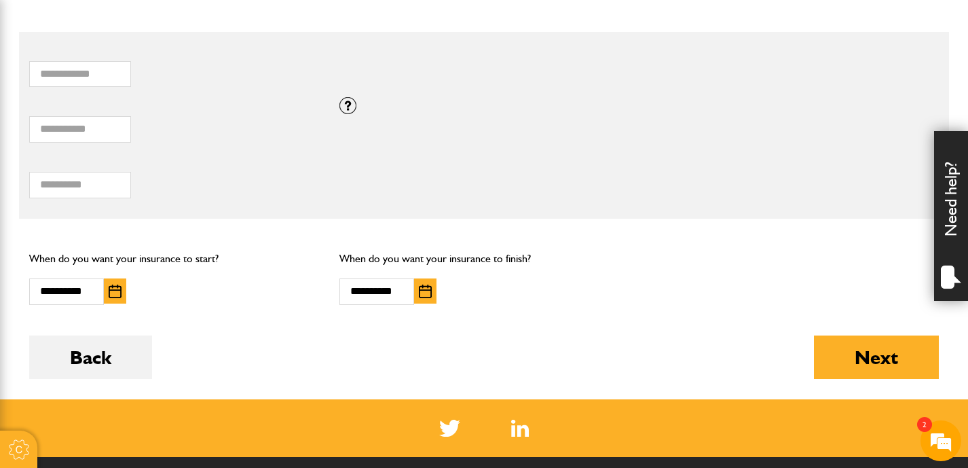
scroll to position [933, 0]
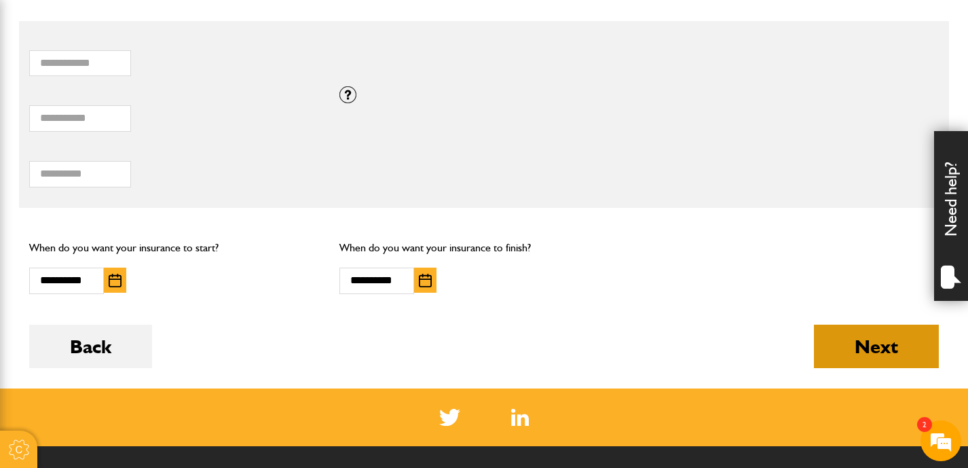
click at [838, 345] on button "Next" at bounding box center [876, 346] width 125 height 43
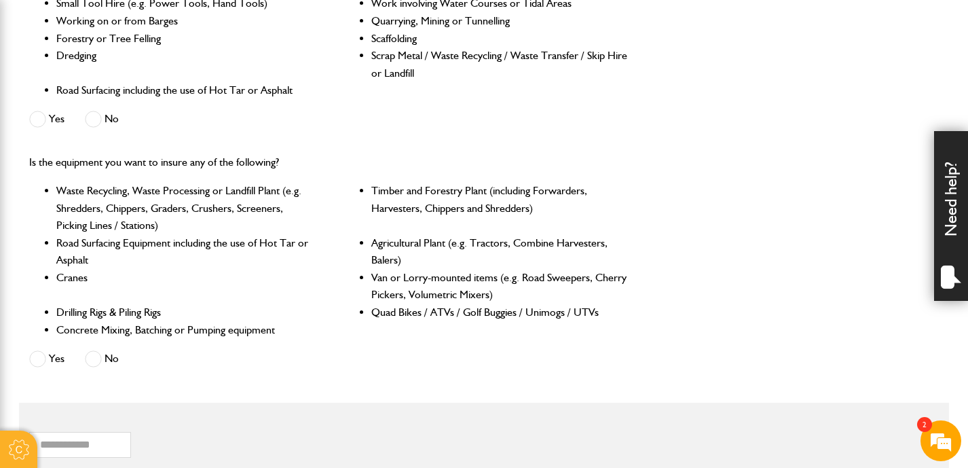
scroll to position [565, 0]
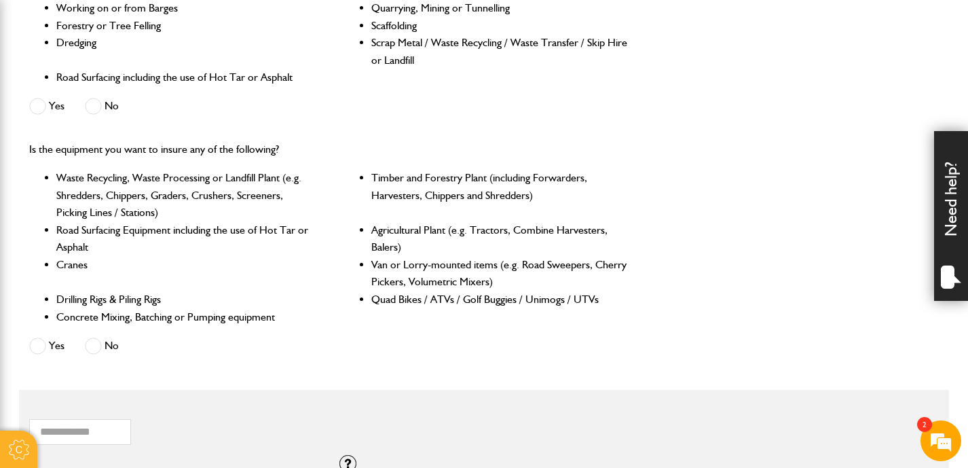
click at [95, 346] on span at bounding box center [93, 345] width 17 height 17
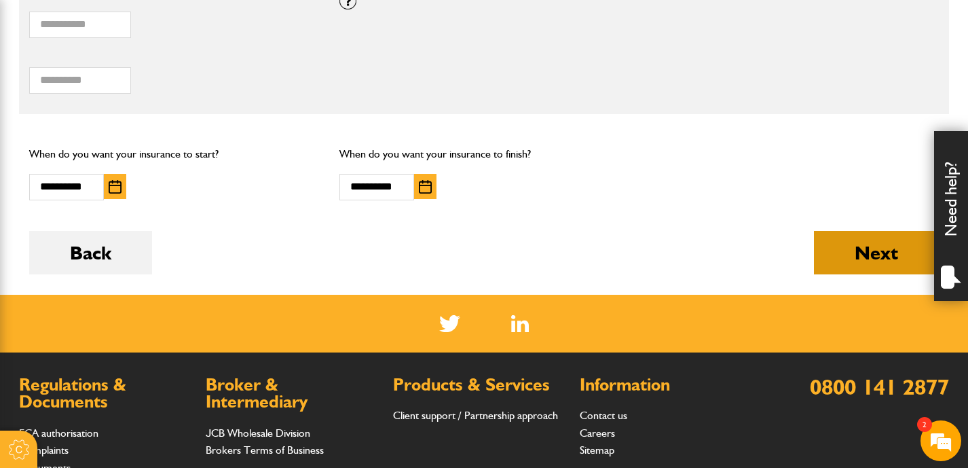
scroll to position [0, 0]
click at [866, 251] on button "Next" at bounding box center [876, 252] width 125 height 43
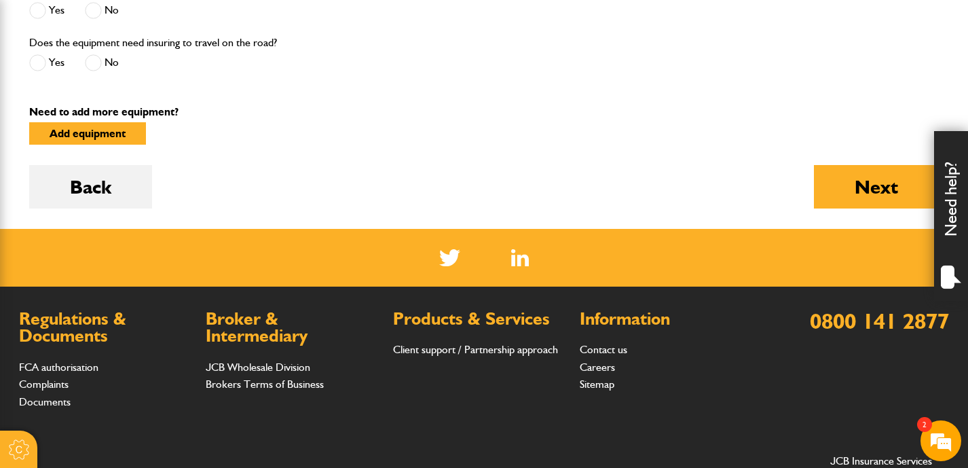
scroll to position [680, 0]
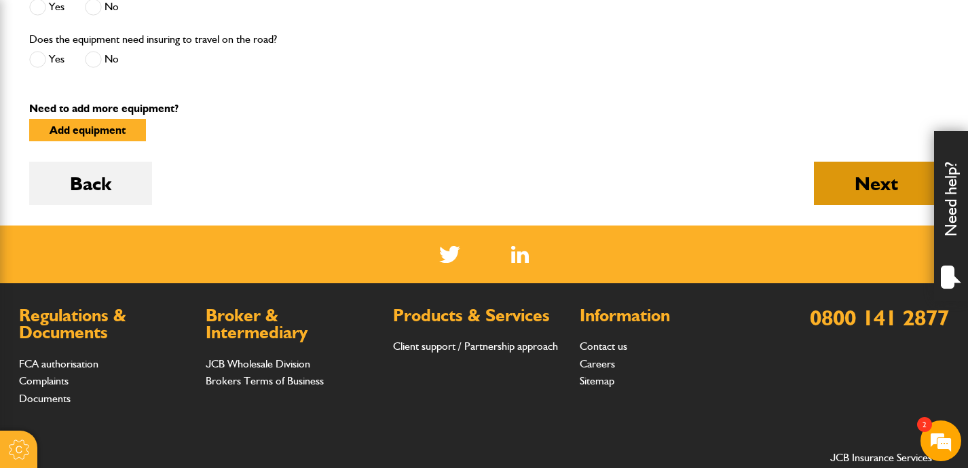
click at [857, 180] on button "Next" at bounding box center [876, 183] width 125 height 43
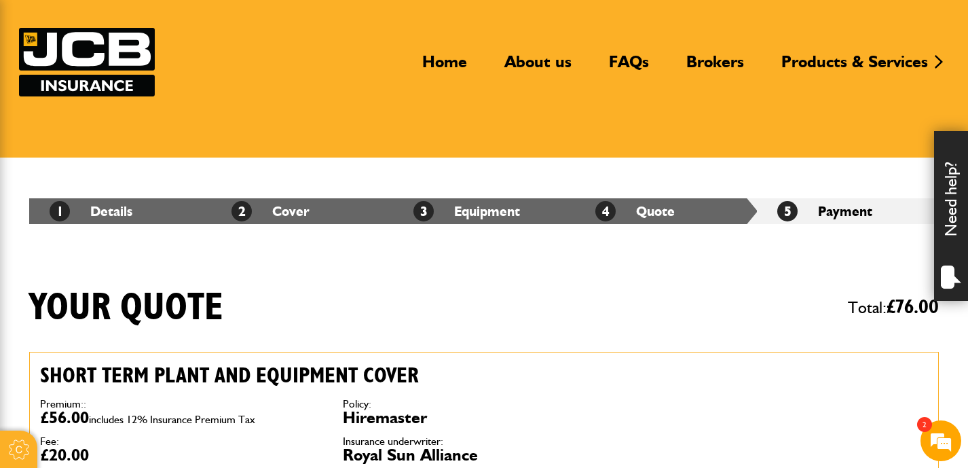
scroll to position [35, 0]
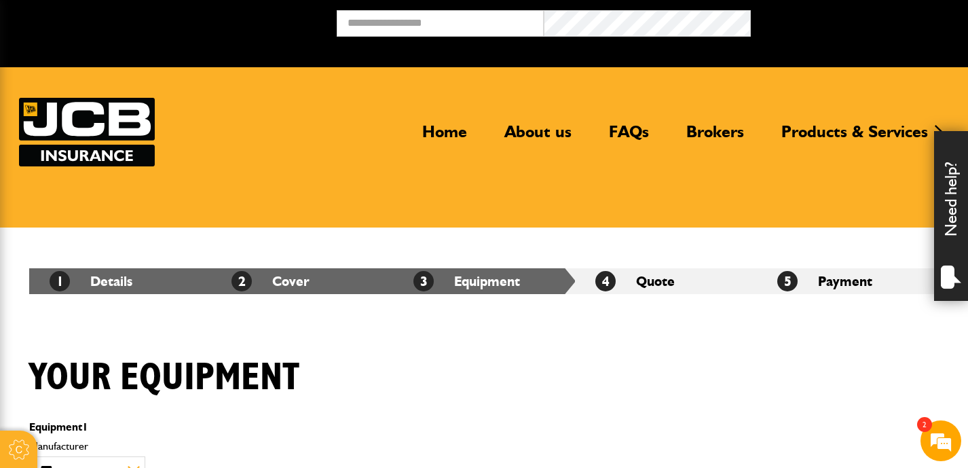
scroll to position [680, 0]
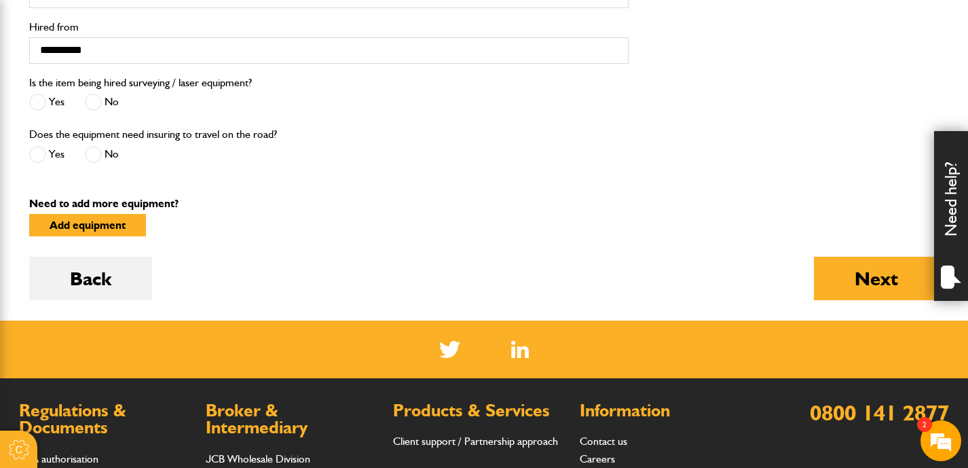
scroll to position [604, 0]
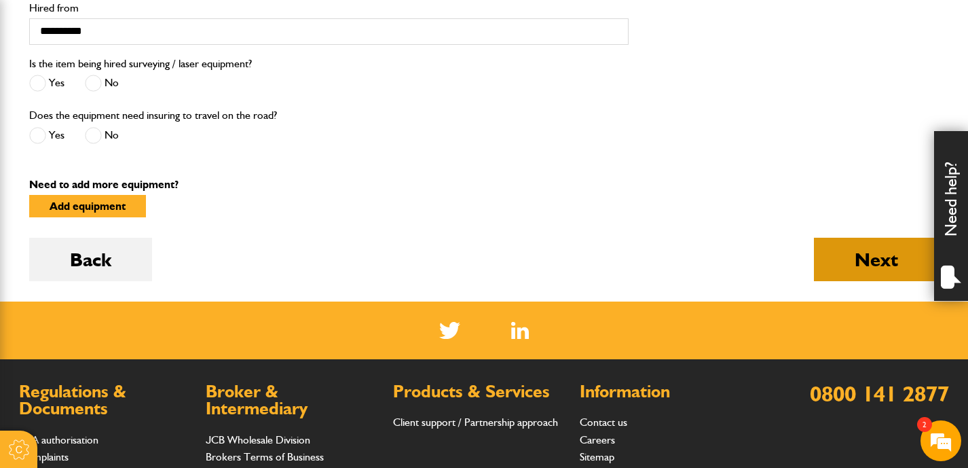
click at [874, 253] on button "Next" at bounding box center [876, 259] width 125 height 43
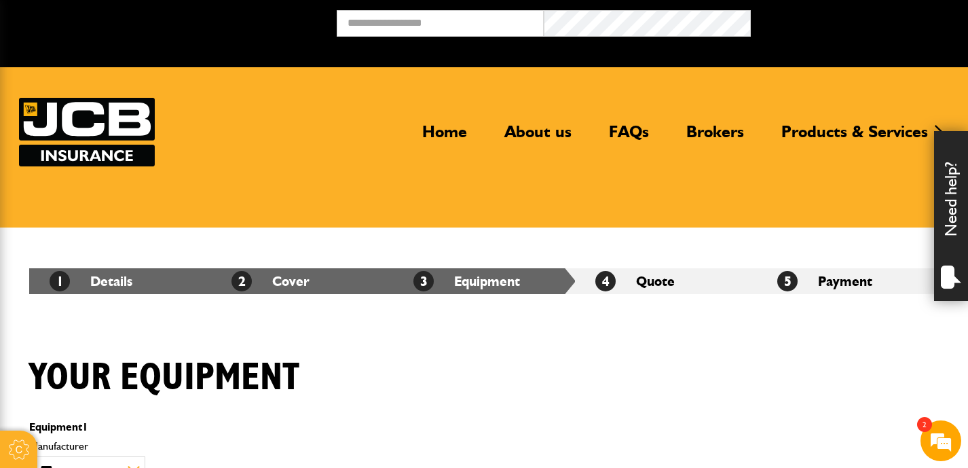
scroll to position [604, 0]
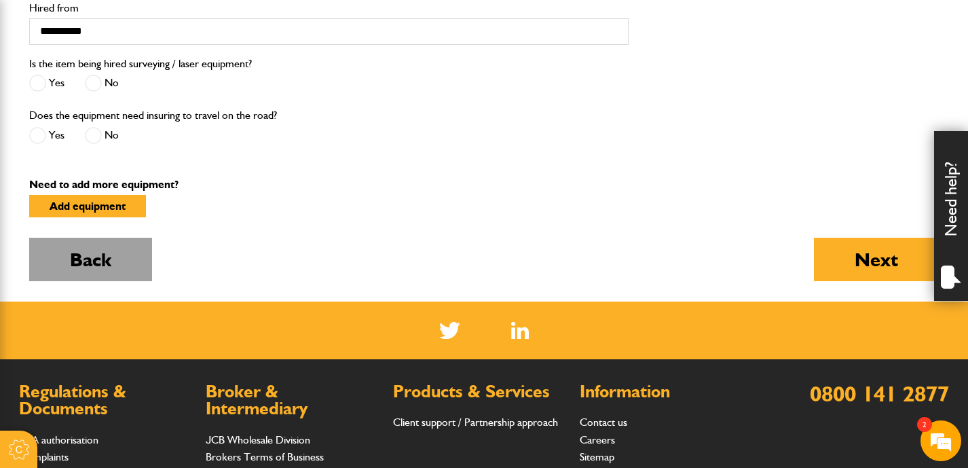
click at [100, 261] on button "Back" at bounding box center [90, 259] width 123 height 43
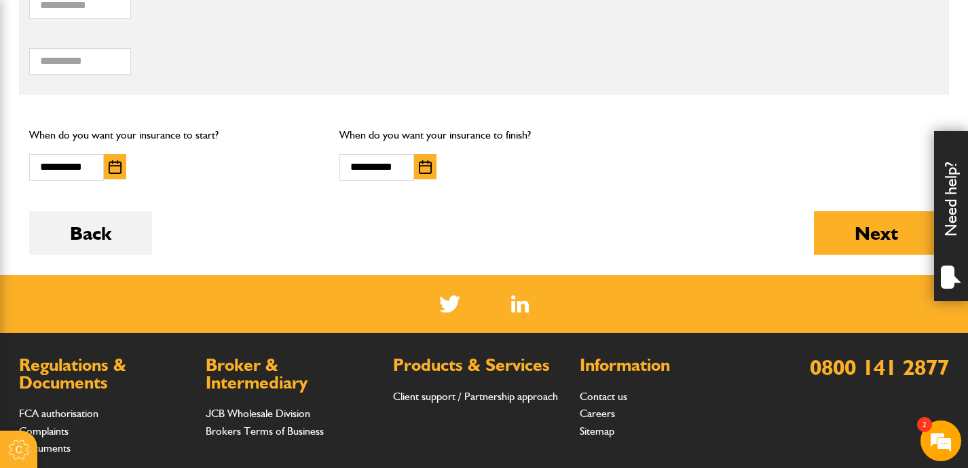
scroll to position [954, 0]
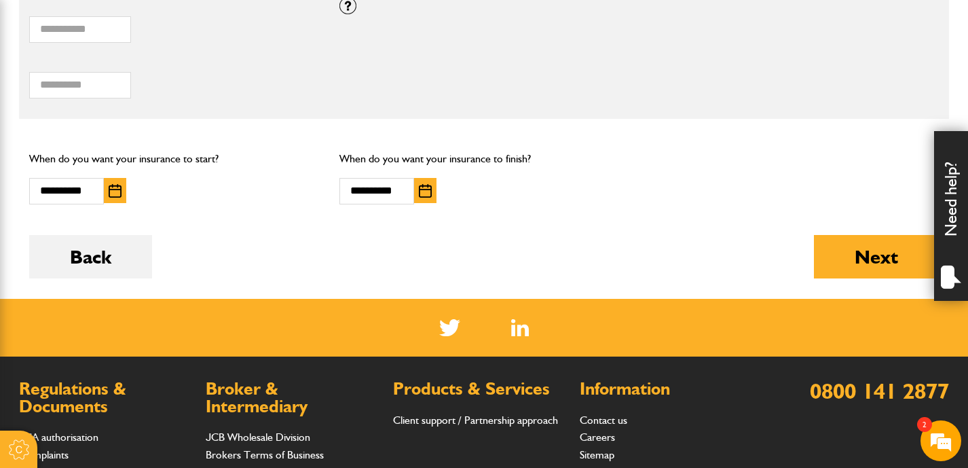
click at [428, 191] on img "button" at bounding box center [425, 191] width 13 height 14
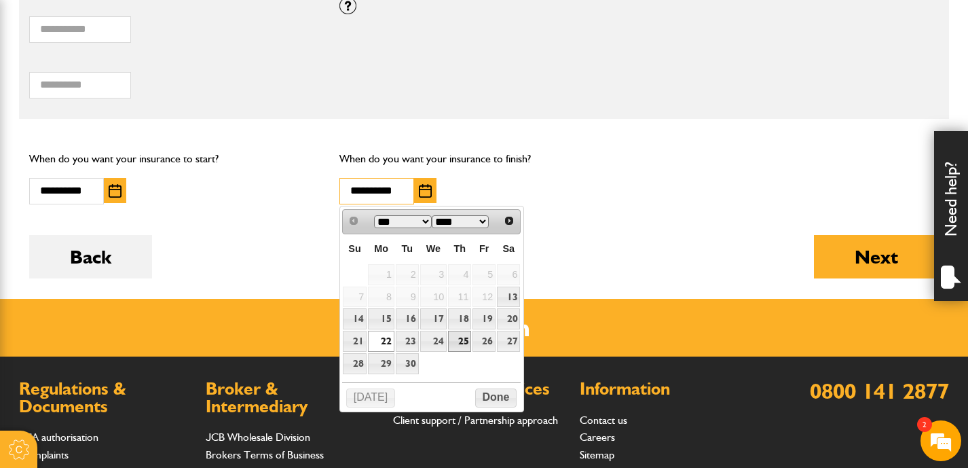
scroll to position [0, 0]
click at [485, 339] on link "26" at bounding box center [484, 341] width 23 height 21
type input "**********"
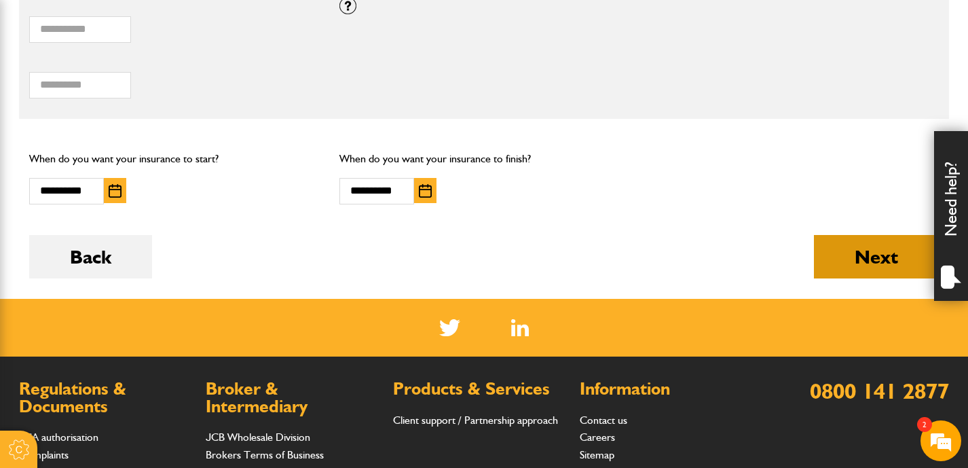
click at [856, 247] on button "Next" at bounding box center [876, 256] width 125 height 43
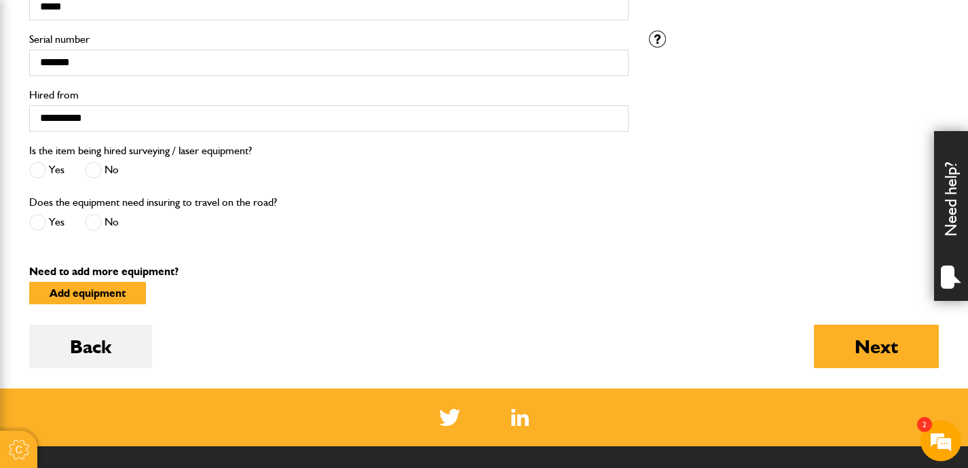
scroll to position [524, 0]
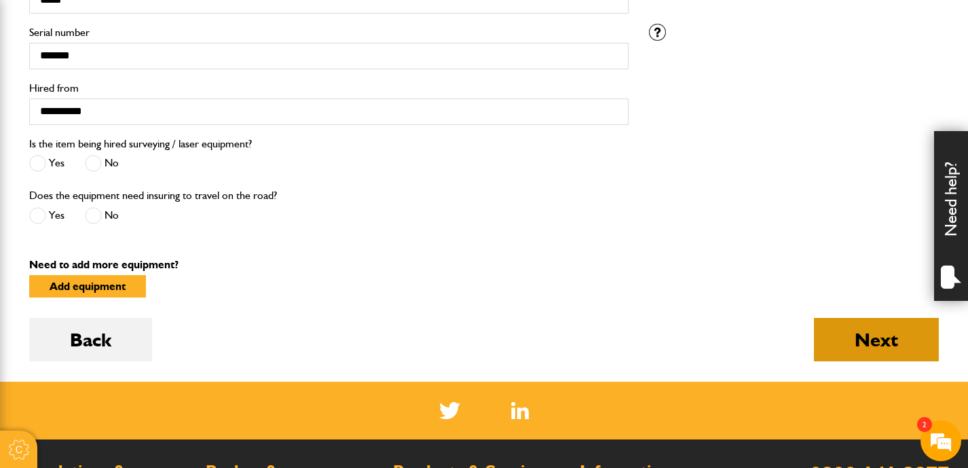
click at [862, 330] on button "Next" at bounding box center [876, 339] width 125 height 43
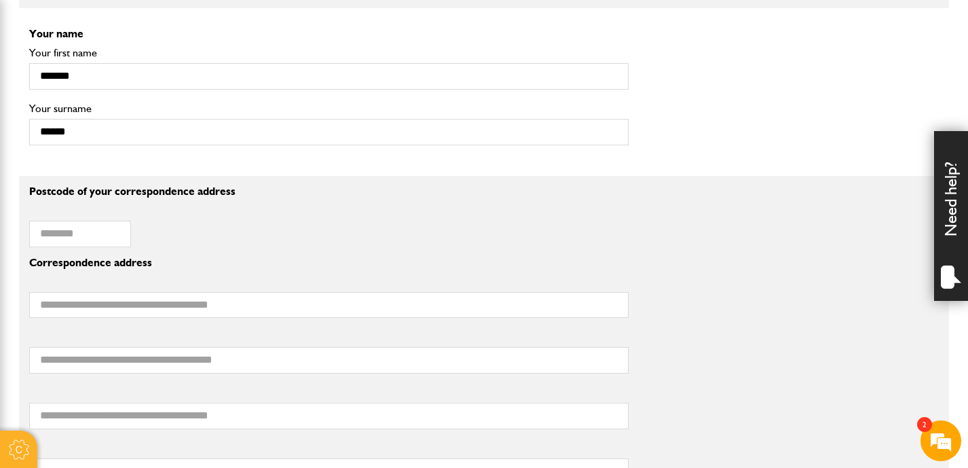
scroll to position [1005, 0]
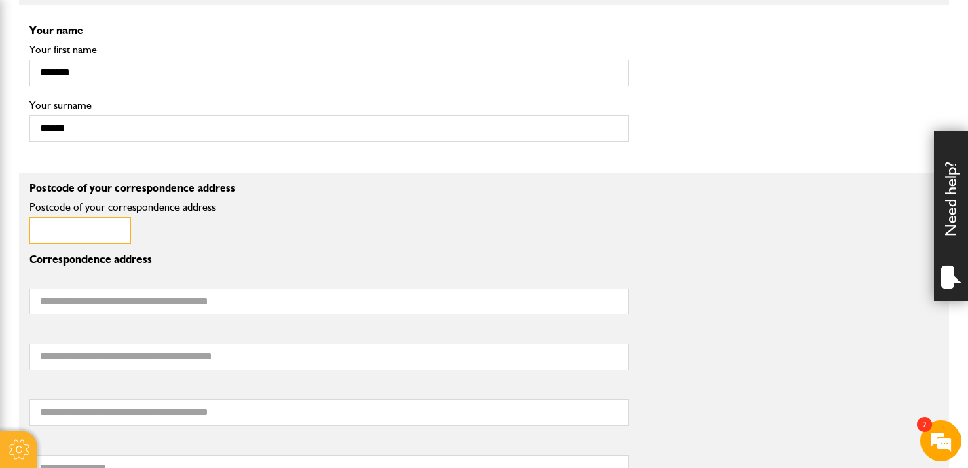
click at [54, 232] on input "Postcode of your correspondence address" at bounding box center [80, 230] width 102 height 26
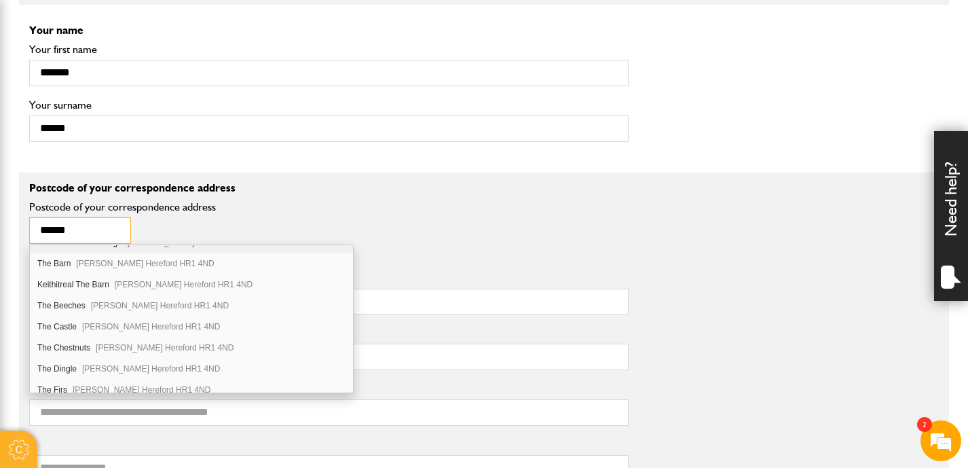
scroll to position [540, 0]
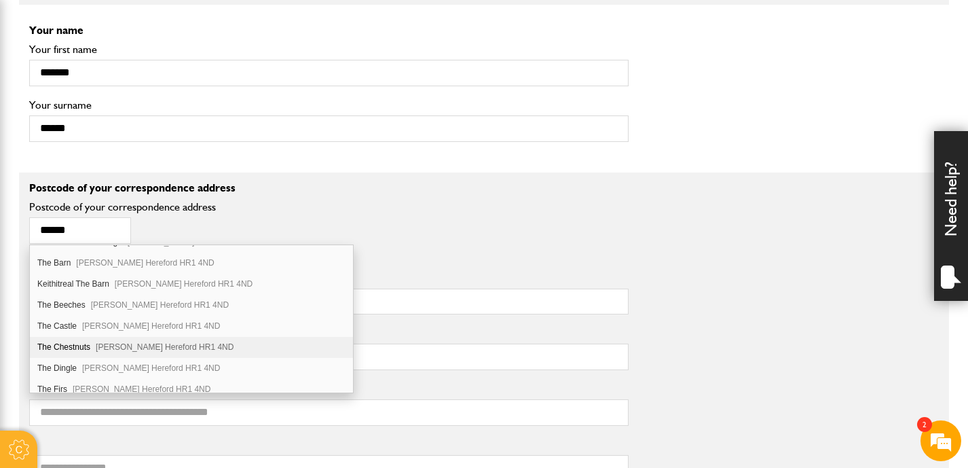
click at [131, 345] on span "[PERSON_NAME] Hereford HR1 4ND" at bounding box center [165, 347] width 138 height 10
type input "*******"
type input "**********"
type input "********"
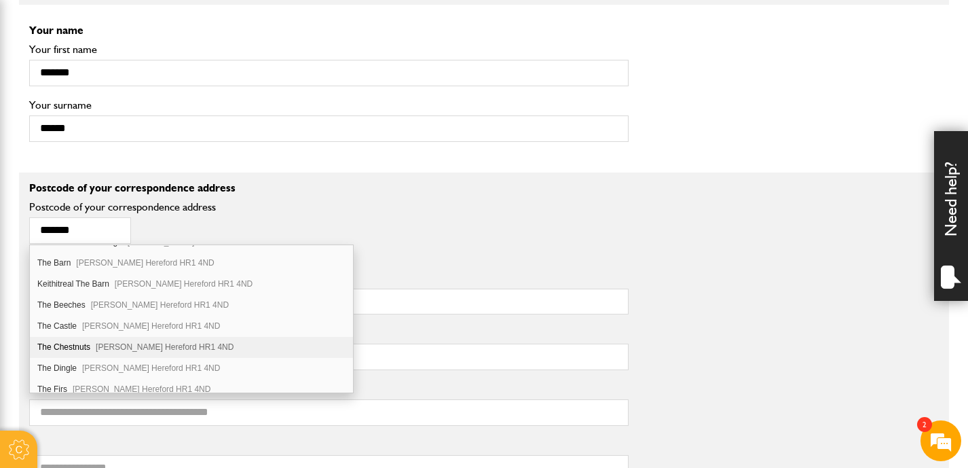
type input "**********"
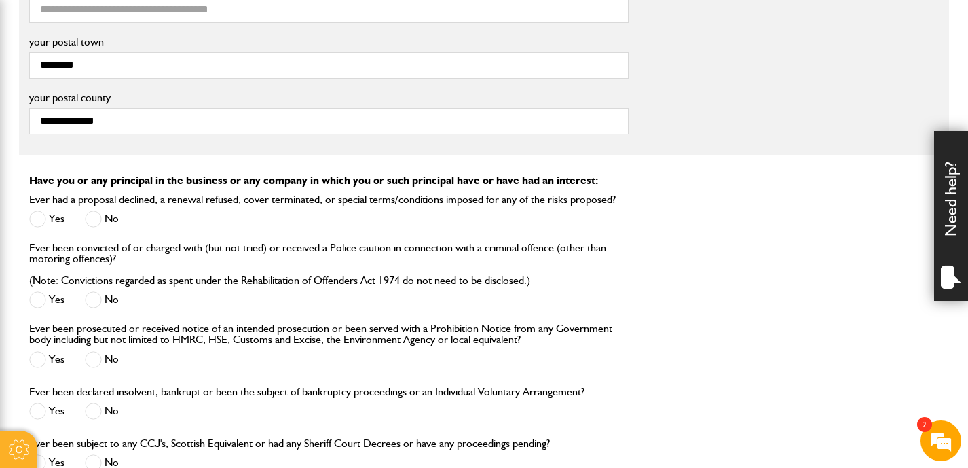
scroll to position [1409, 0]
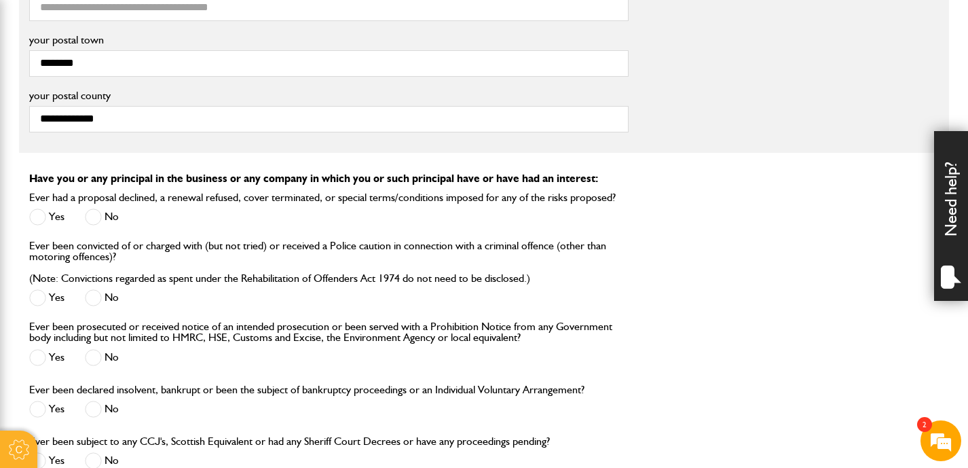
click at [94, 218] on span at bounding box center [93, 216] width 17 height 17
click at [95, 300] on span at bounding box center [93, 297] width 17 height 17
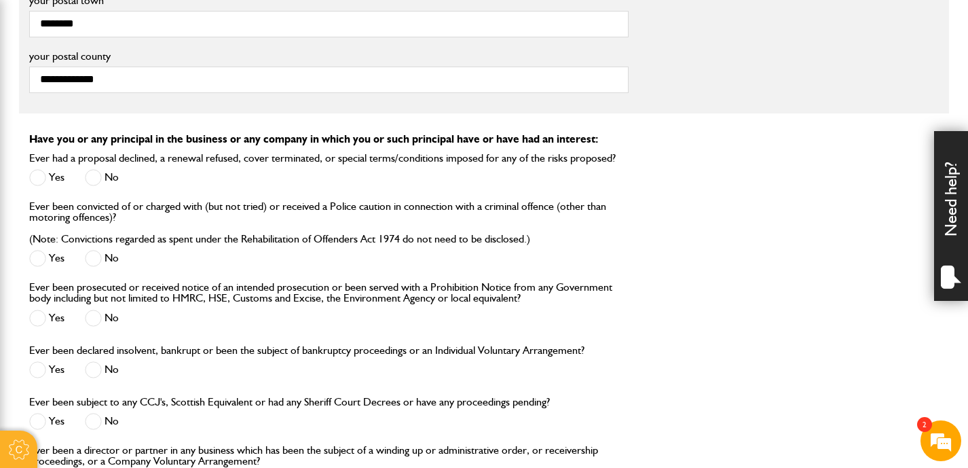
scroll to position [1467, 0]
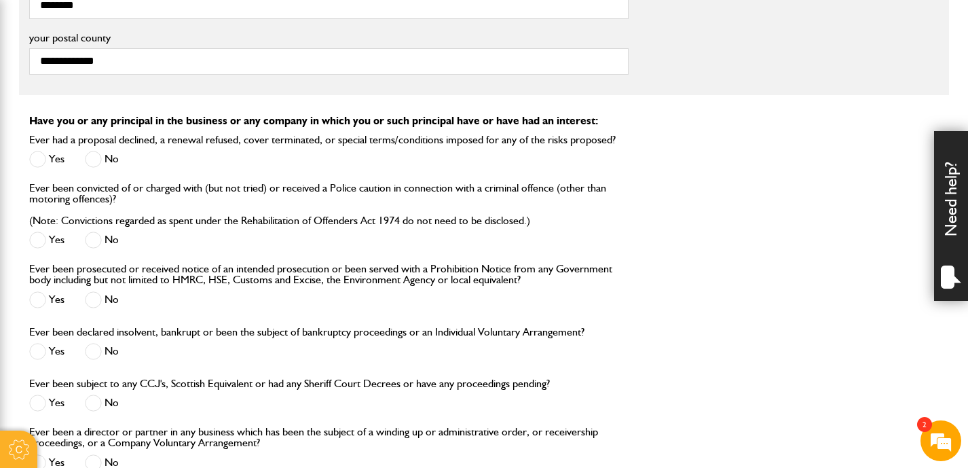
click at [96, 303] on span at bounding box center [93, 299] width 17 height 17
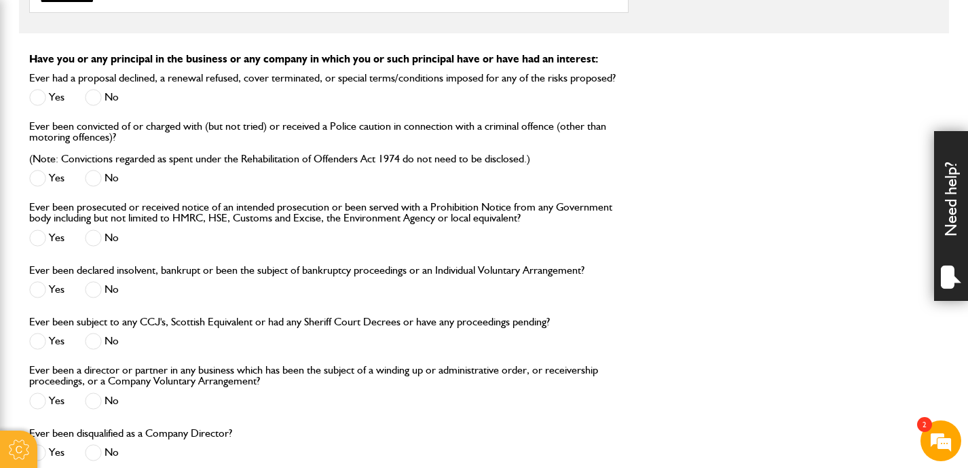
scroll to position [1530, 0]
click at [98, 290] on span at bounding box center [93, 288] width 17 height 17
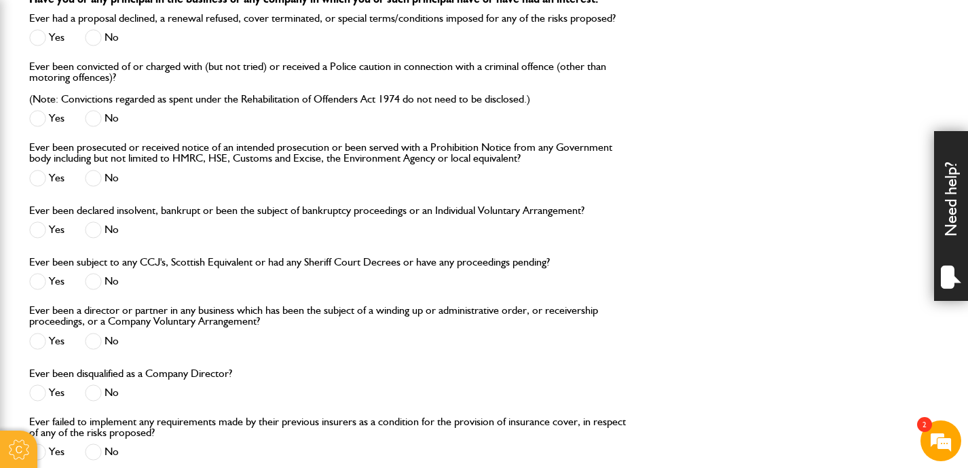
scroll to position [1594, 0]
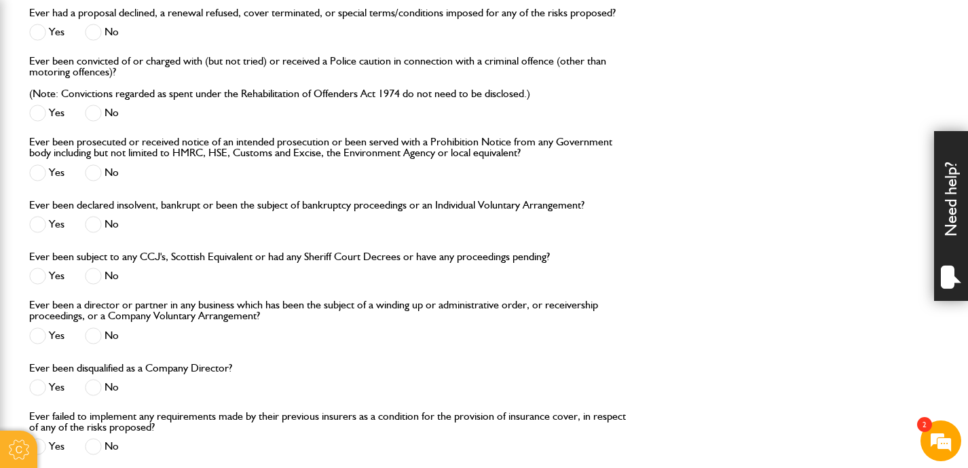
click at [98, 280] on span at bounding box center [93, 275] width 17 height 17
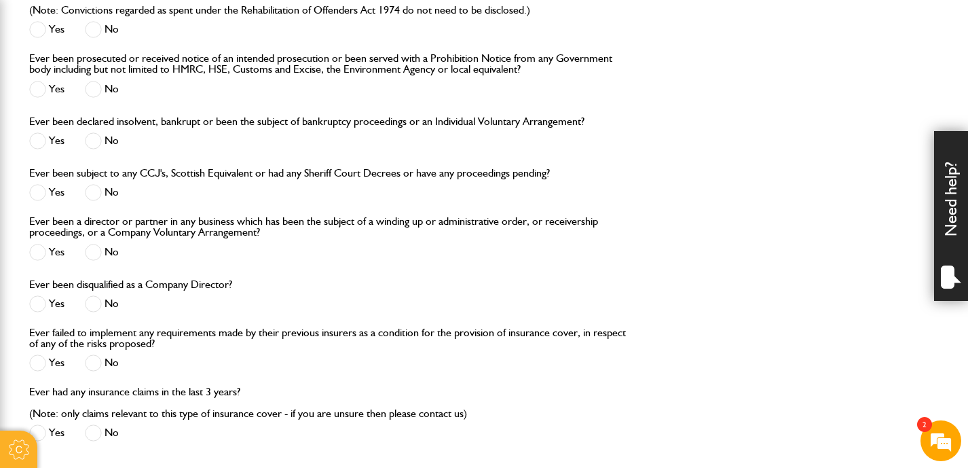
scroll to position [1678, 0]
click at [94, 254] on span at bounding box center [93, 251] width 17 height 17
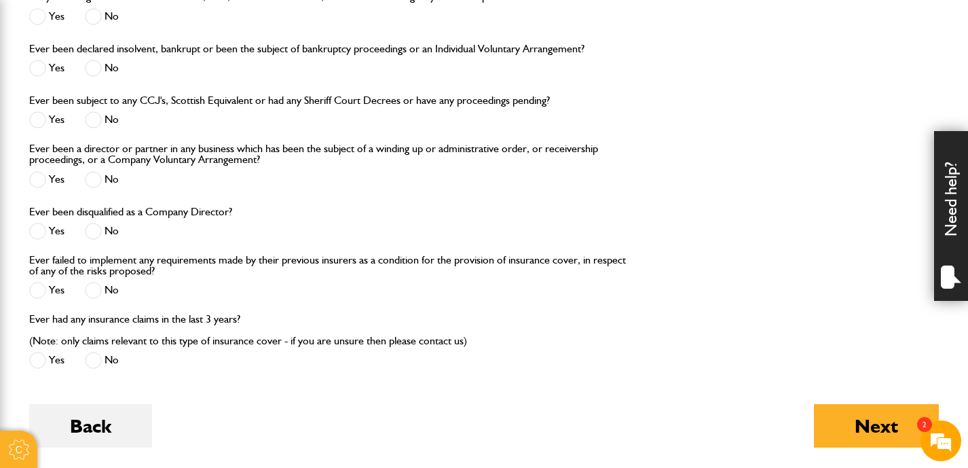
scroll to position [1751, 0]
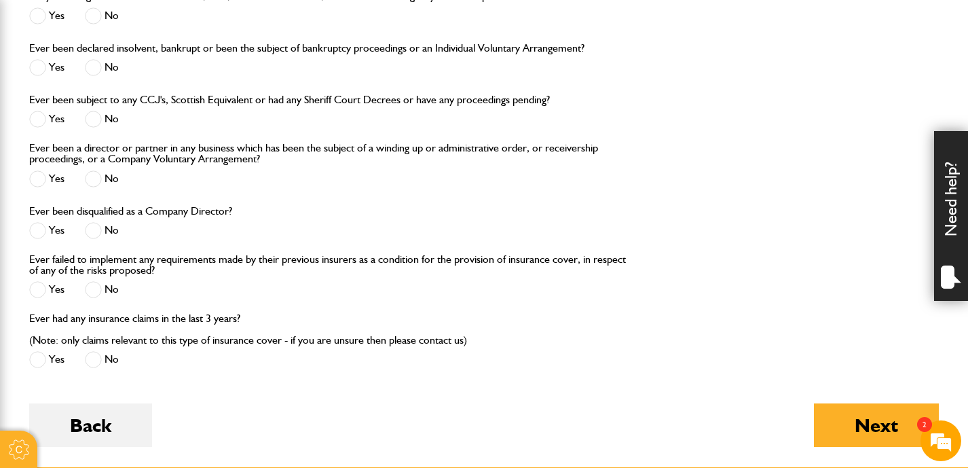
click at [99, 236] on span at bounding box center [93, 230] width 17 height 17
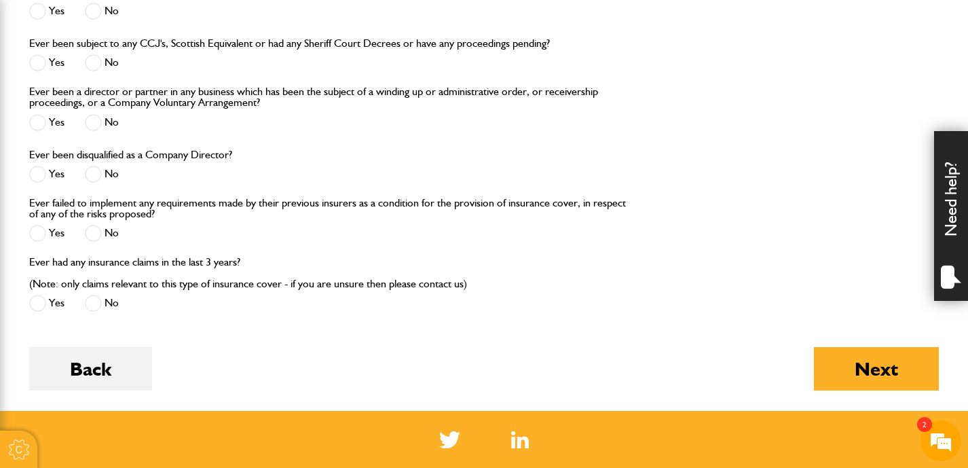
scroll to position [1809, 0]
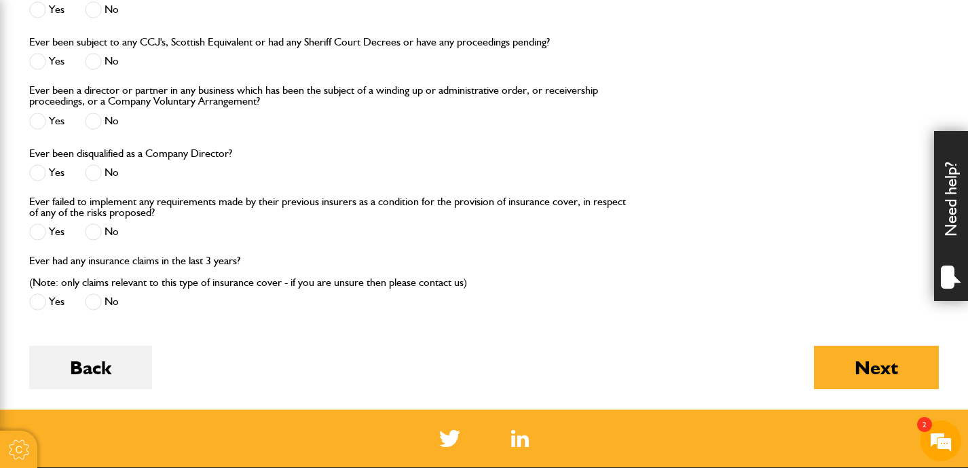
click at [99, 236] on span at bounding box center [93, 231] width 17 height 17
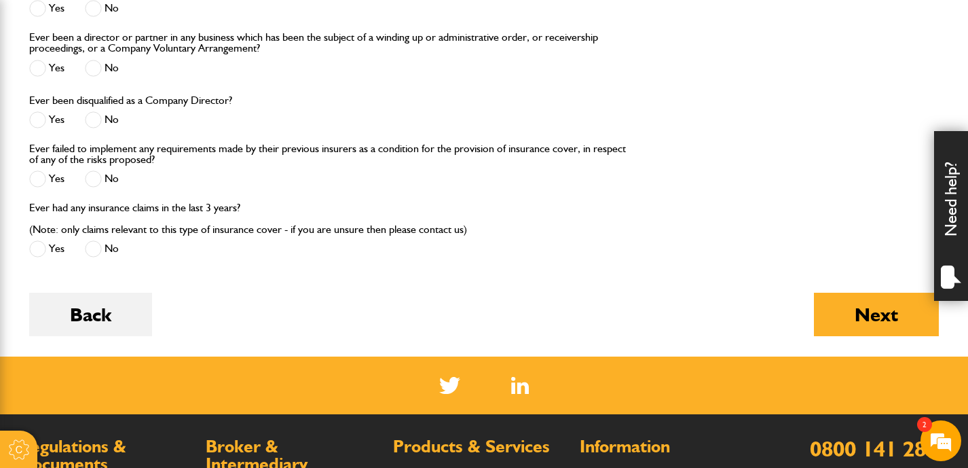
scroll to position [1863, 0]
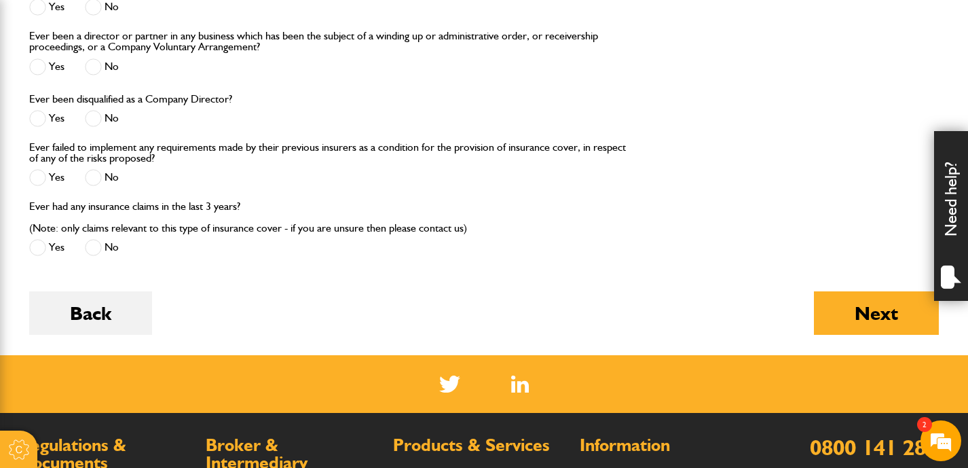
click at [92, 254] on span at bounding box center [93, 247] width 17 height 17
click at [836, 314] on button "Next" at bounding box center [876, 312] width 125 height 43
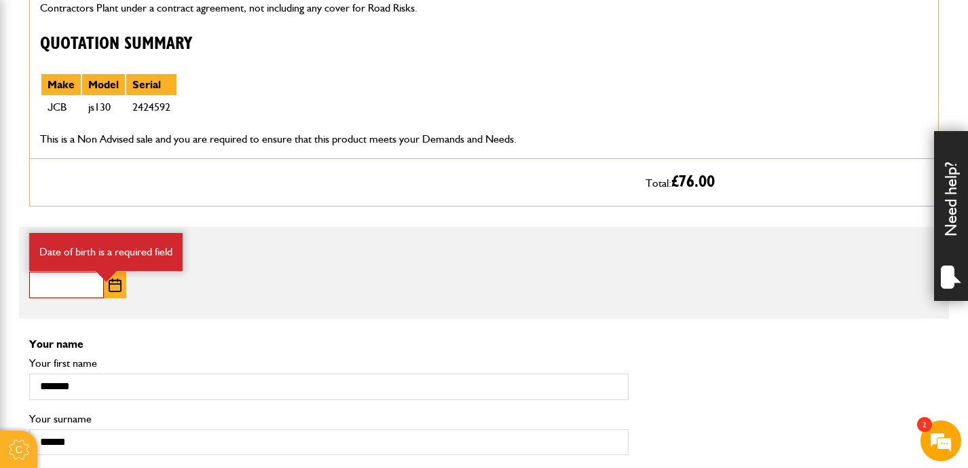
click at [53, 287] on input "Date of birth" at bounding box center [66, 285] width 75 height 26
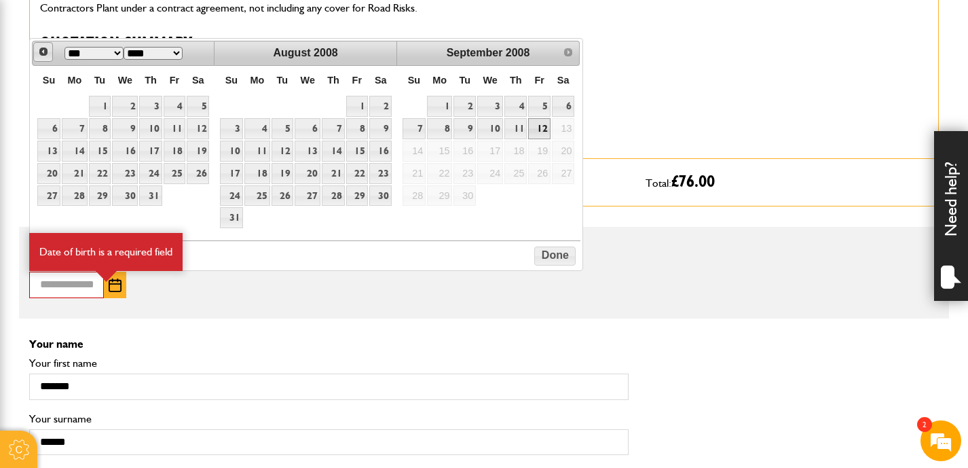
click at [44, 52] on span "Prev" at bounding box center [43, 51] width 11 height 11
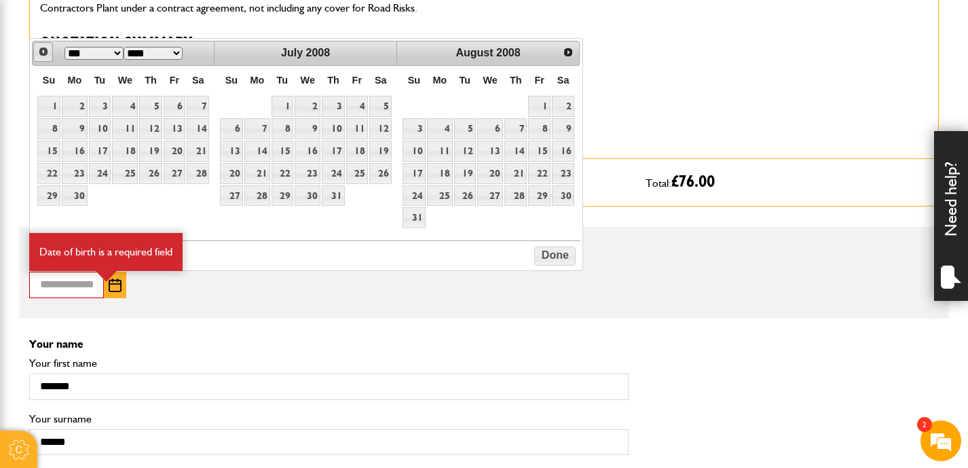
click at [44, 52] on span "Prev" at bounding box center [43, 51] width 11 height 11
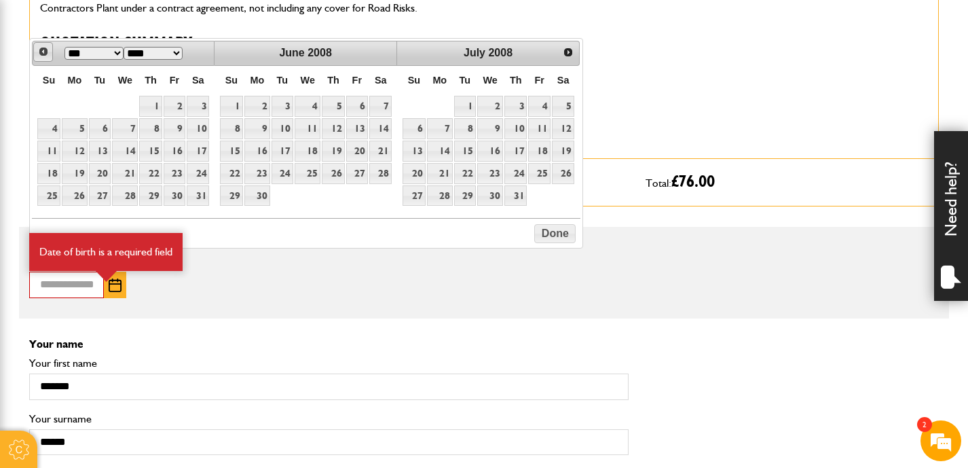
click at [41, 52] on span "Prev" at bounding box center [43, 51] width 11 height 11
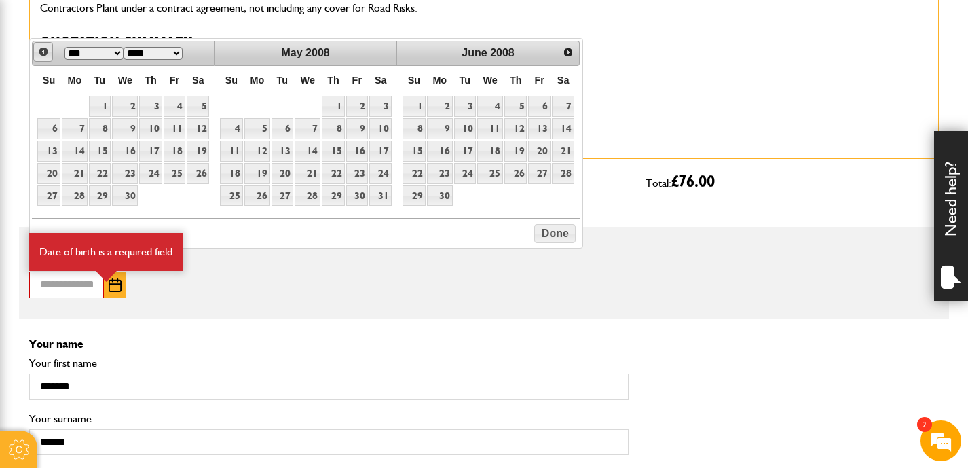
click at [41, 52] on span "Prev" at bounding box center [43, 51] width 11 height 11
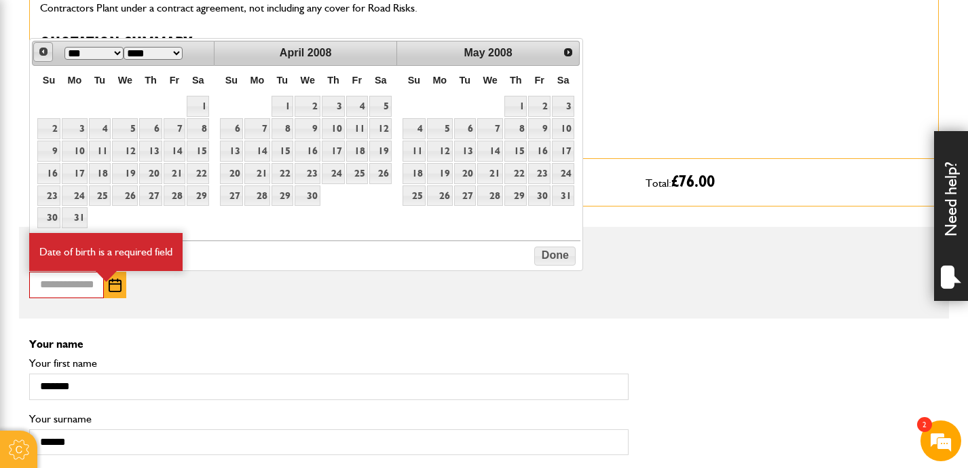
click at [41, 52] on span "Prev" at bounding box center [43, 51] width 11 height 11
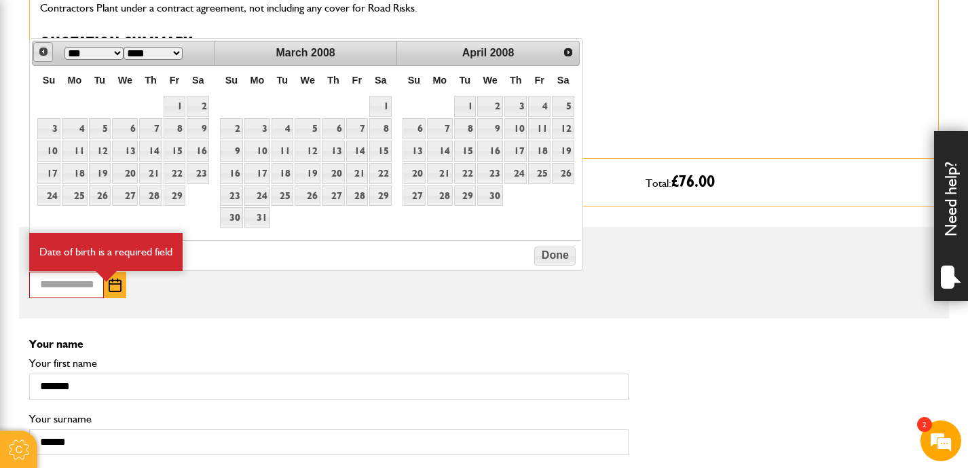
click at [41, 52] on span "Prev" at bounding box center [43, 51] width 11 height 11
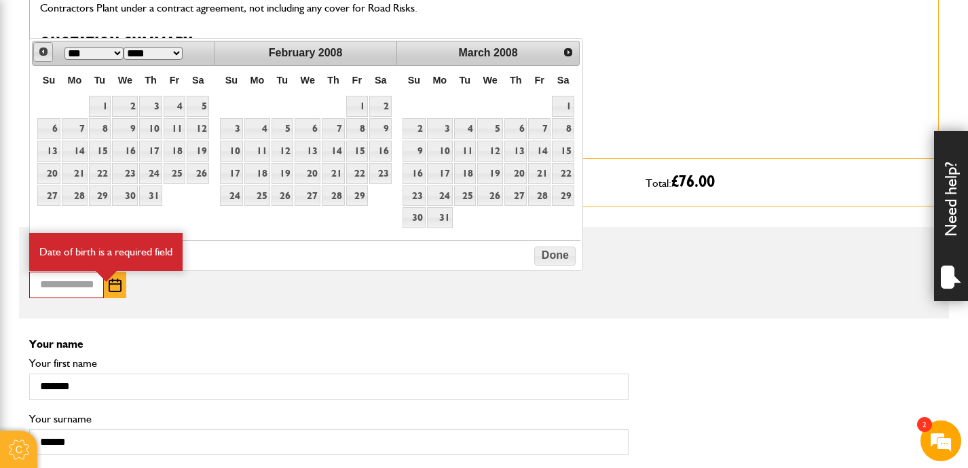
click at [41, 52] on span "Prev" at bounding box center [43, 51] width 11 height 11
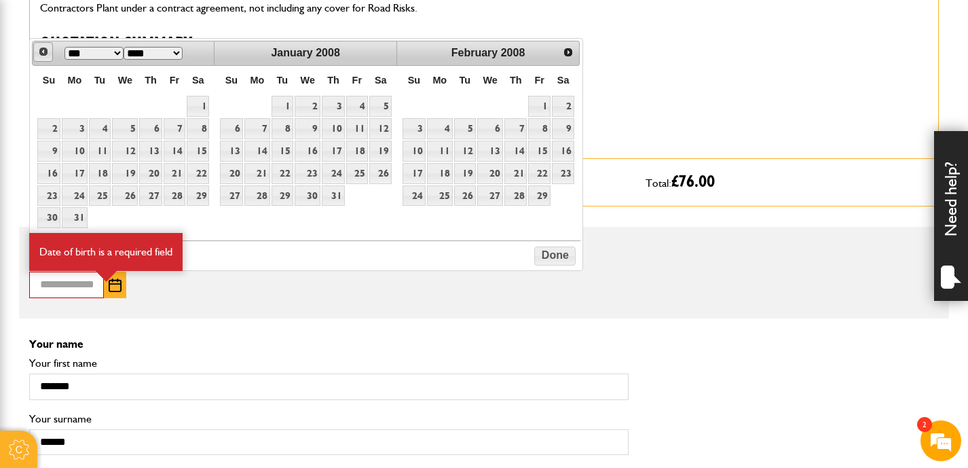
click at [41, 52] on span "Prev" at bounding box center [43, 51] width 11 height 11
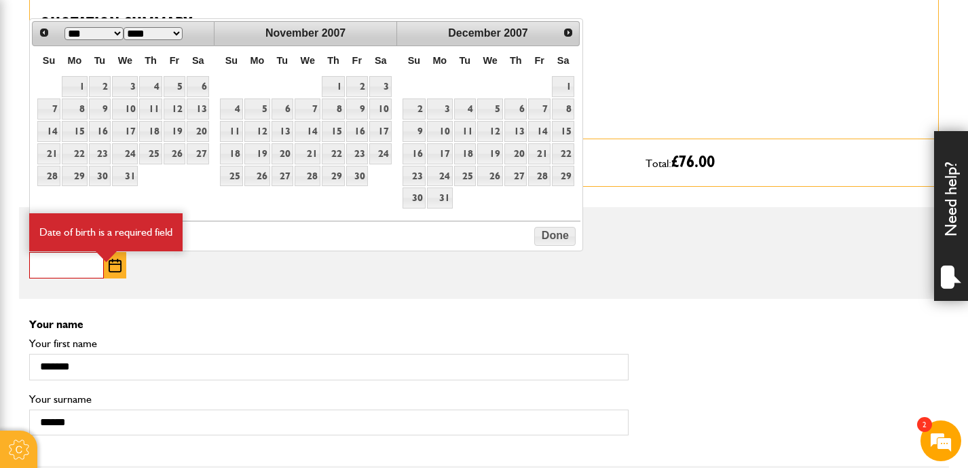
scroll to position [790, 0]
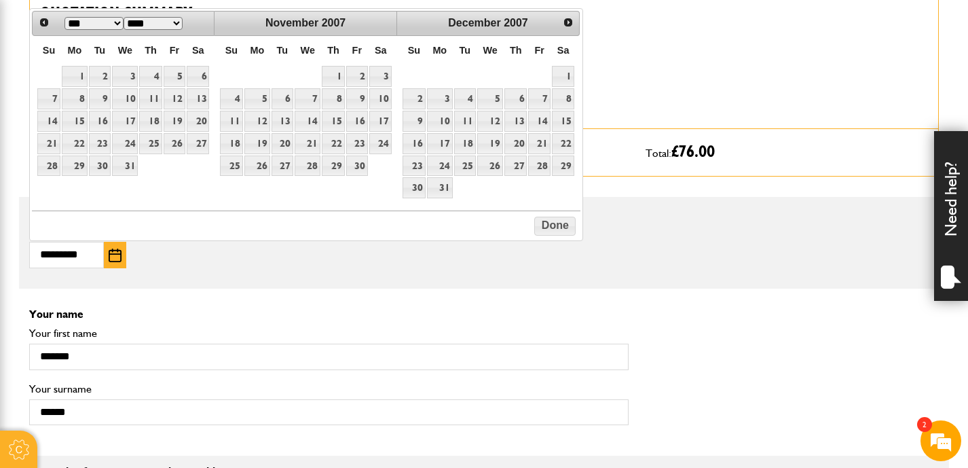
click at [110, 257] on img "button" at bounding box center [115, 255] width 13 height 14
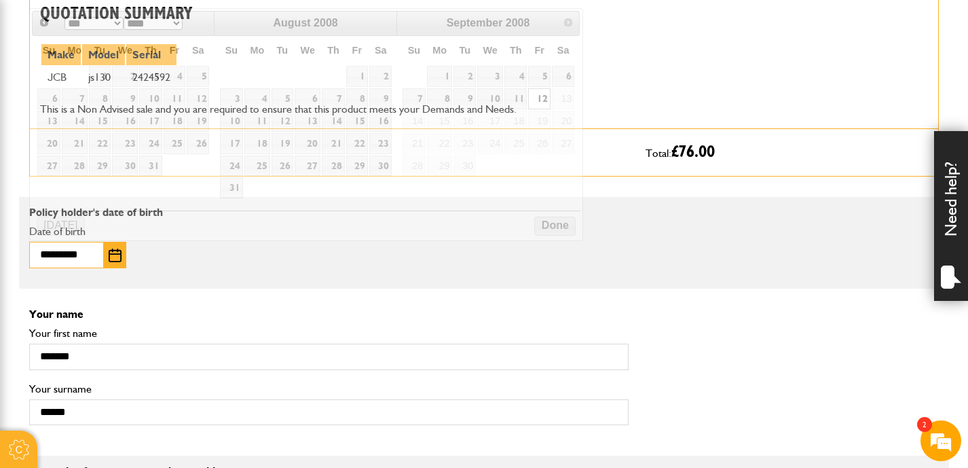
click at [60, 254] on input "*********" at bounding box center [66, 255] width 75 height 26
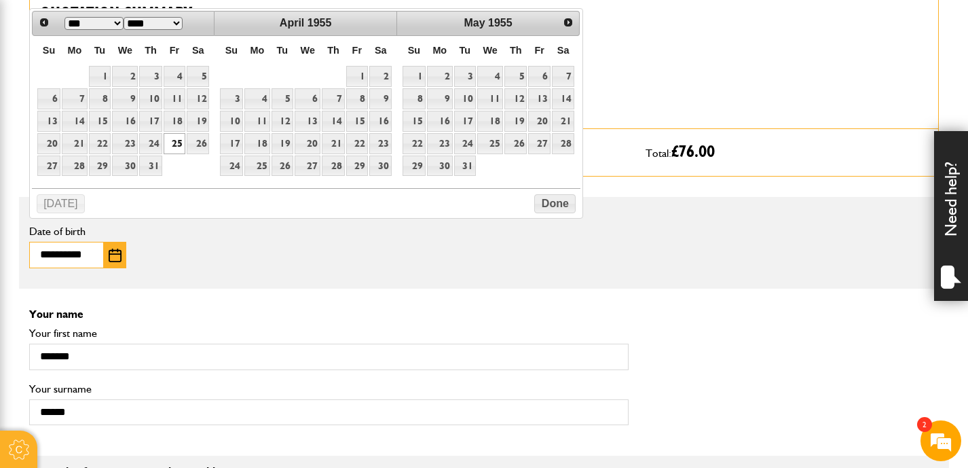
type input "**********"
click at [181, 141] on link "25" at bounding box center [175, 143] width 22 height 21
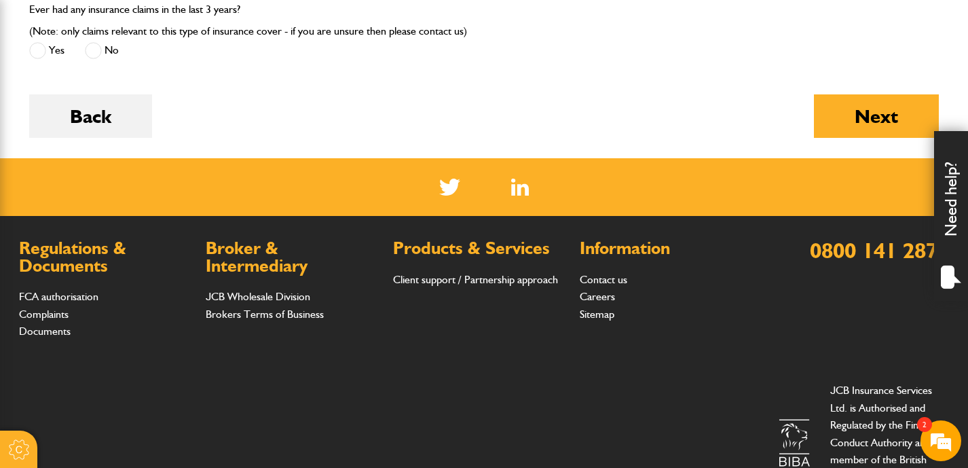
scroll to position [2103, 0]
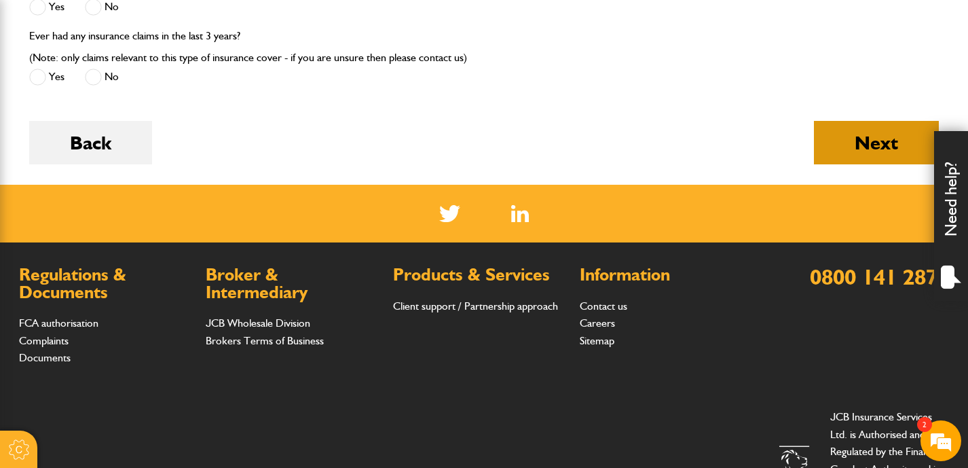
click at [828, 145] on button "Next" at bounding box center [876, 142] width 125 height 43
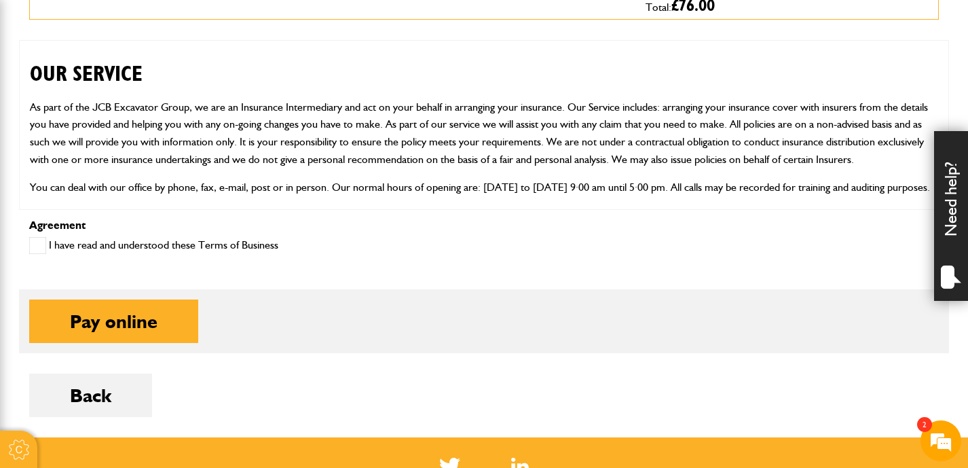
scroll to position [620, 0]
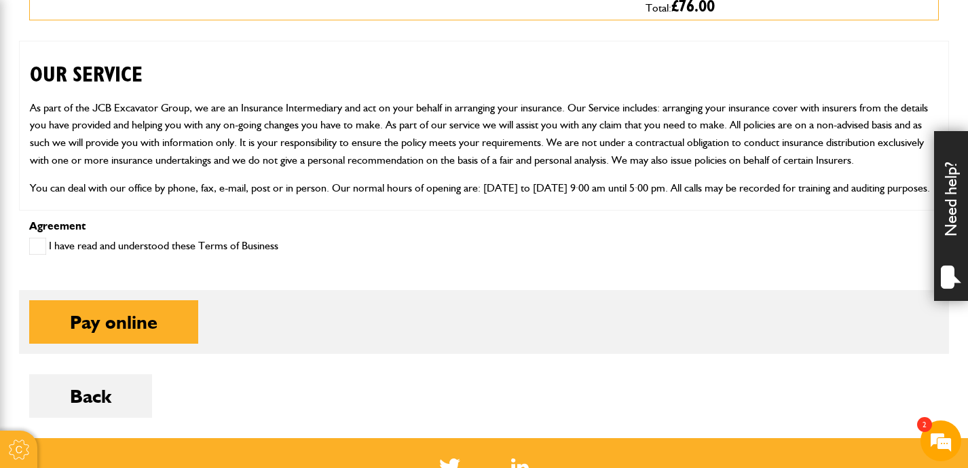
click at [41, 244] on span at bounding box center [37, 246] width 17 height 17
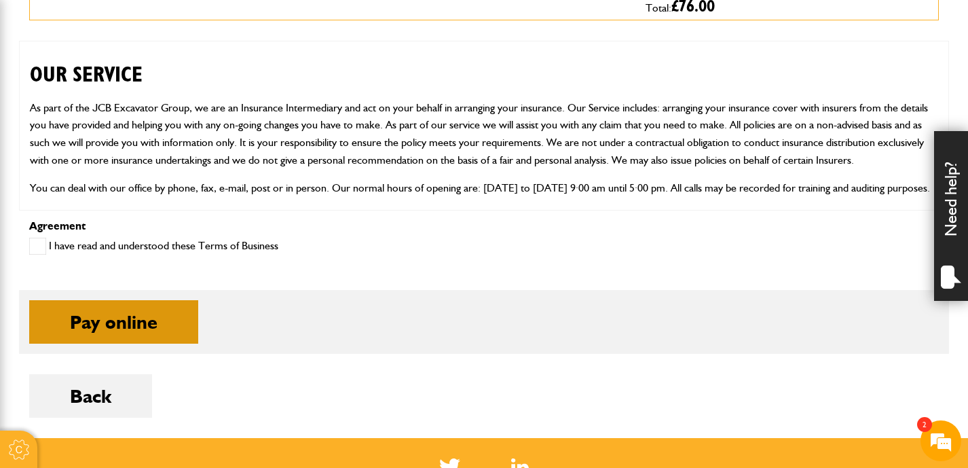
click at [105, 329] on button "Pay online" at bounding box center [113, 321] width 169 height 43
